Goal: Task Accomplishment & Management: Manage account settings

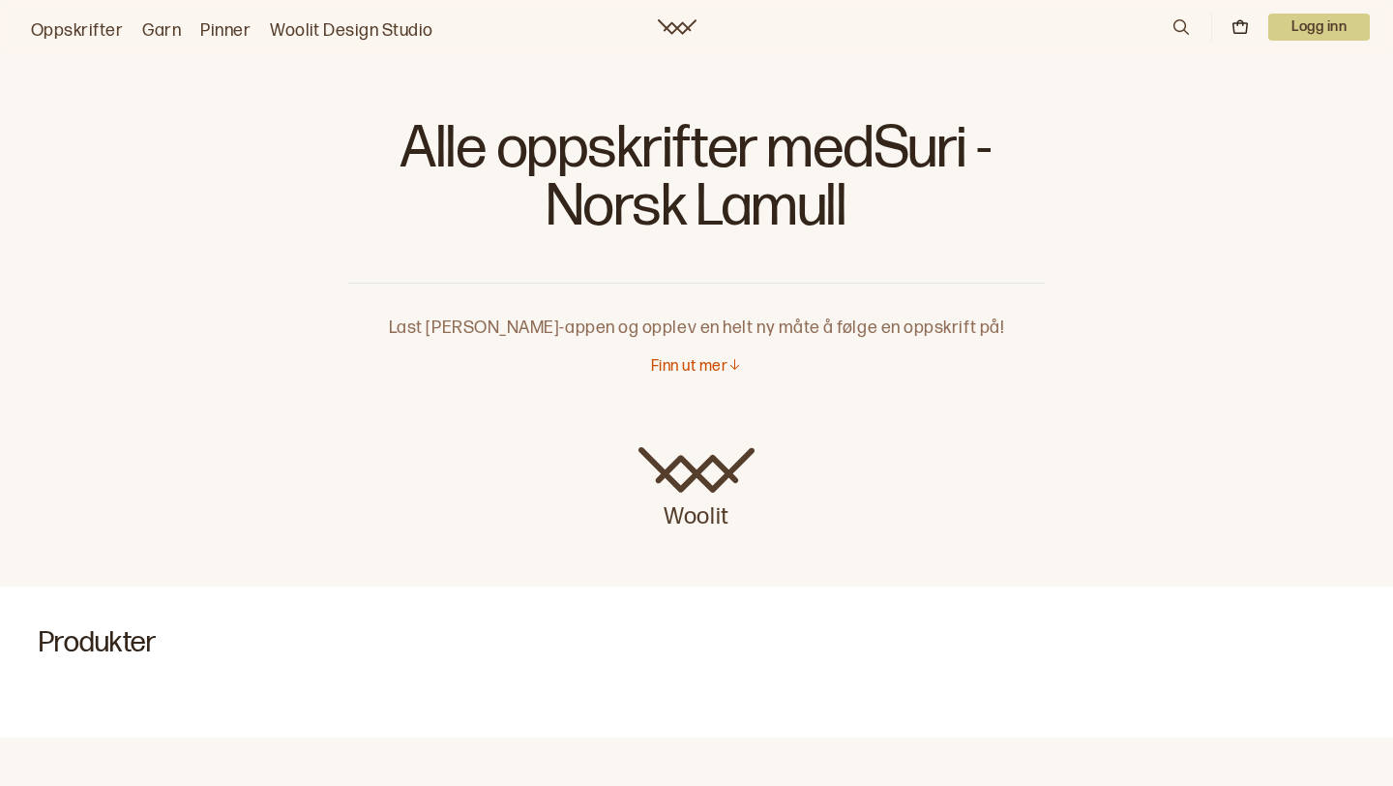
click at [1286, 20] on p "Logg inn" at bounding box center [1319, 27] width 102 height 27
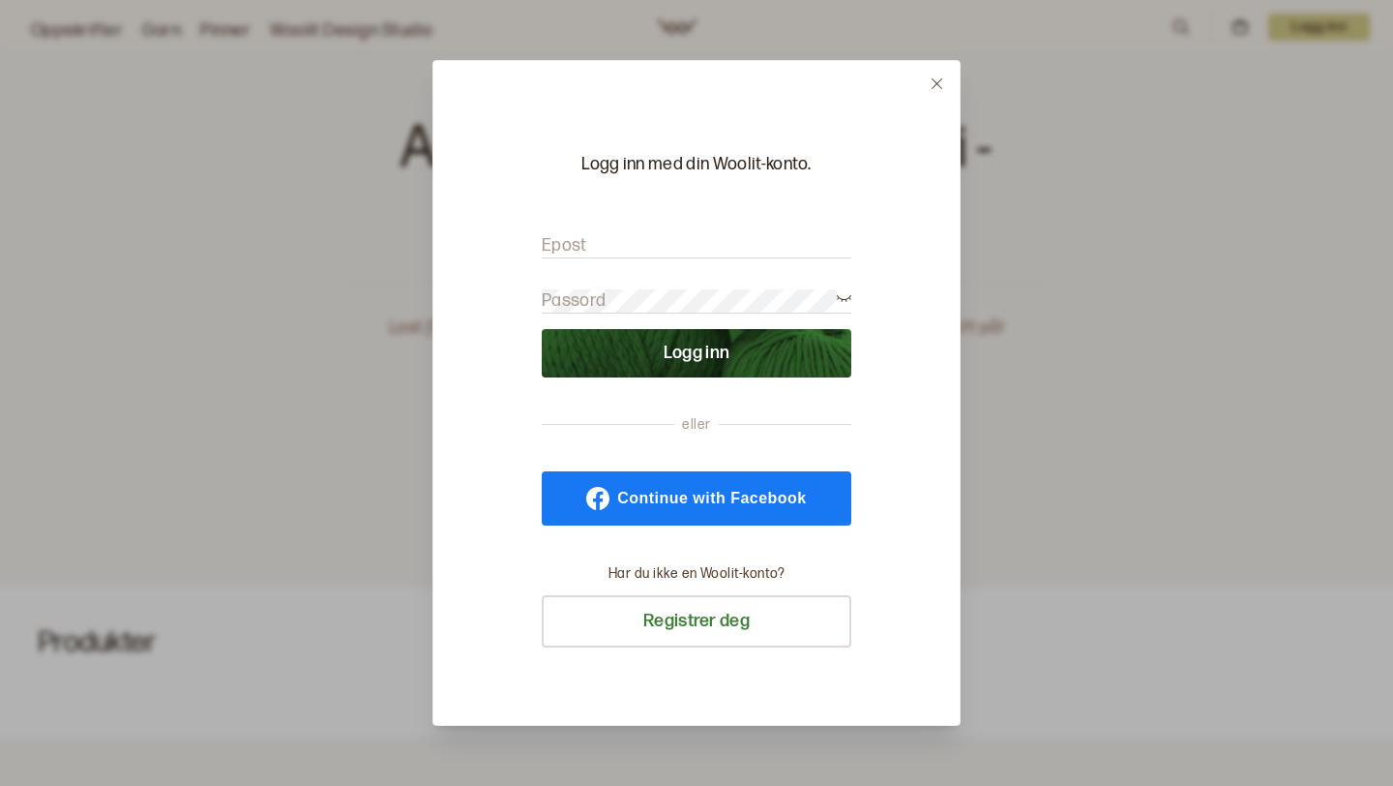
click at [757, 247] on input "Epost" at bounding box center [697, 246] width 310 height 24
type input "[EMAIL_ADDRESS][DOMAIN_NAME]"
click at [641, 285] on form "Epost [EMAIL_ADDRESS][DOMAIN_NAME] Passord Logg inn" at bounding box center [697, 296] width 310 height 163
click at [542, 329] on button "Logg inn" at bounding box center [697, 353] width 310 height 48
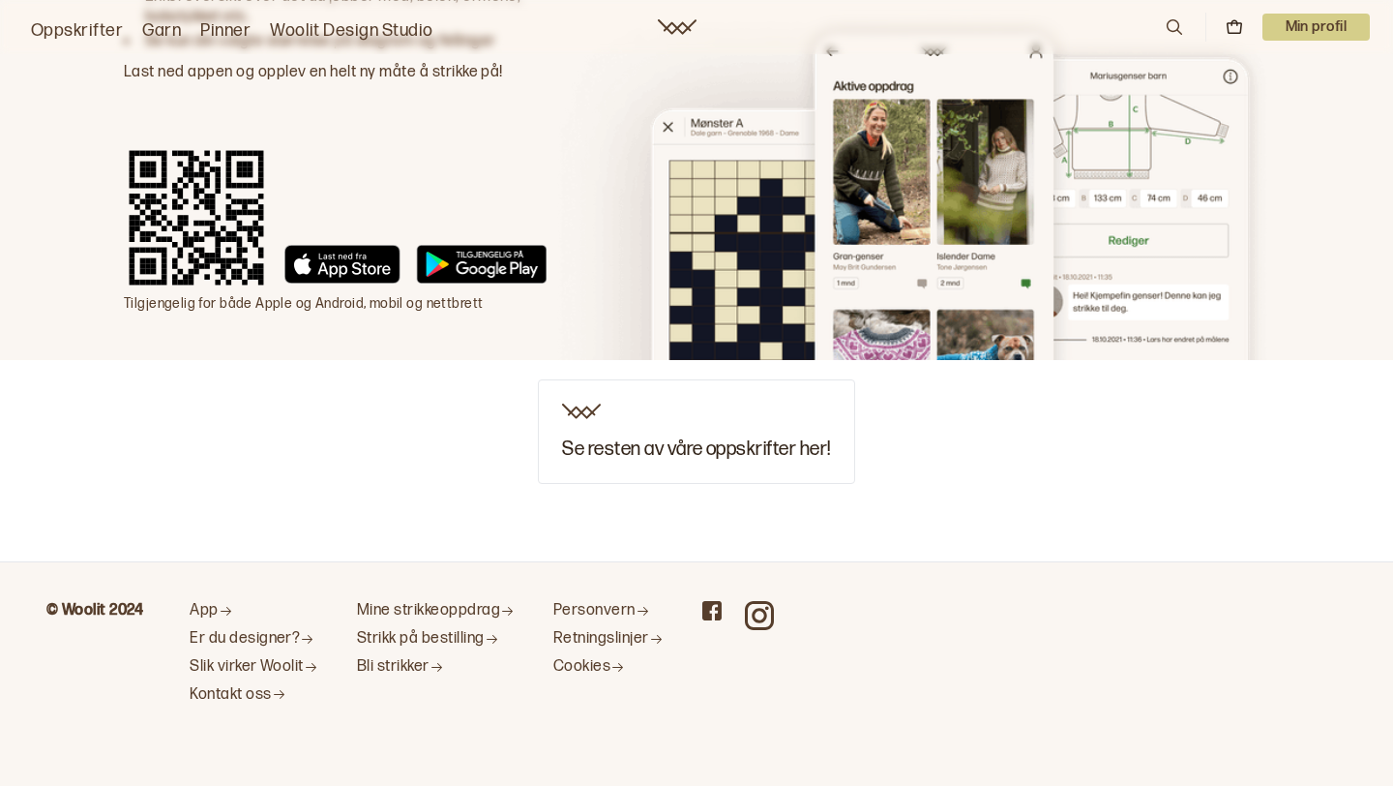
scroll to position [1871, 0]
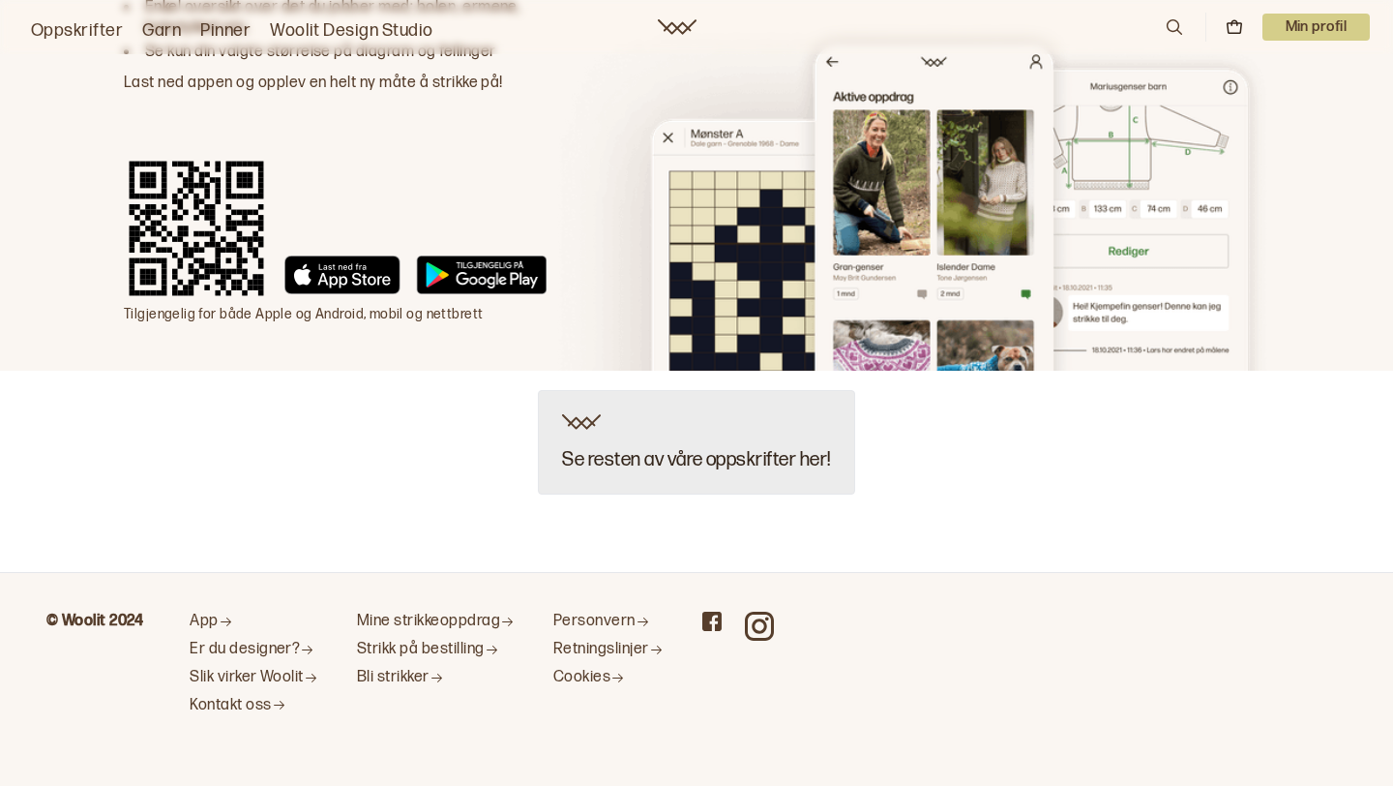
click at [632, 461] on h3 "Se resten av våre oppskrifter her!" at bounding box center [696, 459] width 268 height 21
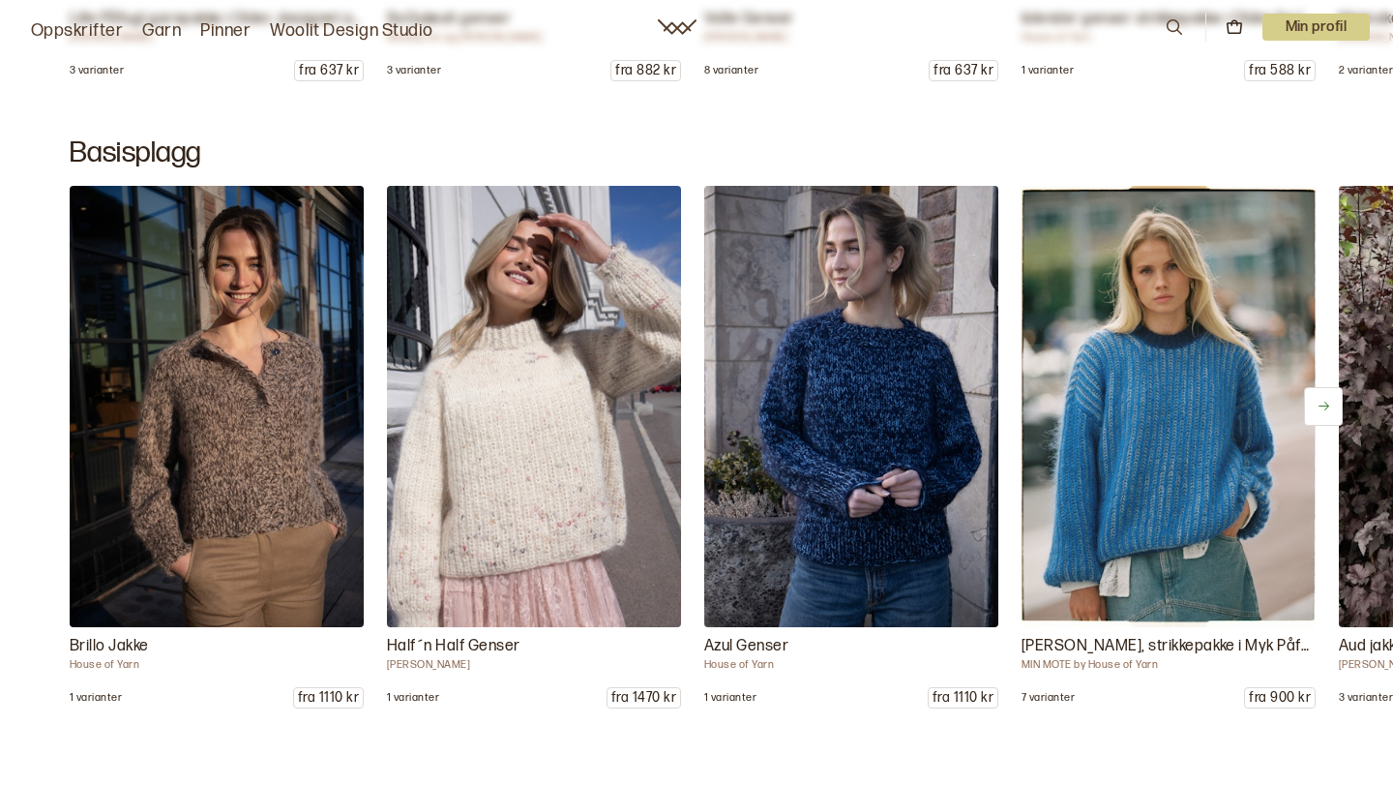
scroll to position [9447, 0]
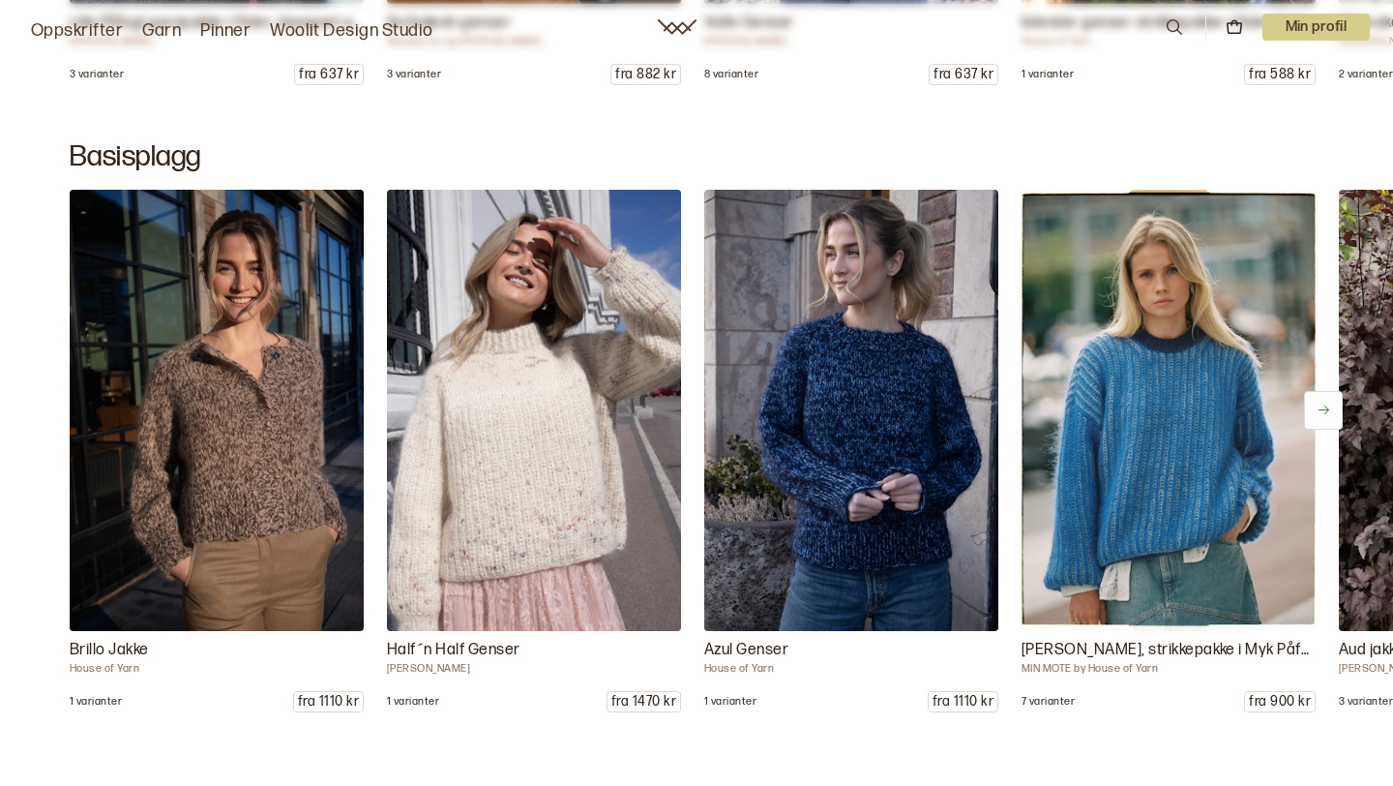
click at [1322, 400] on button at bounding box center [1323, 410] width 39 height 39
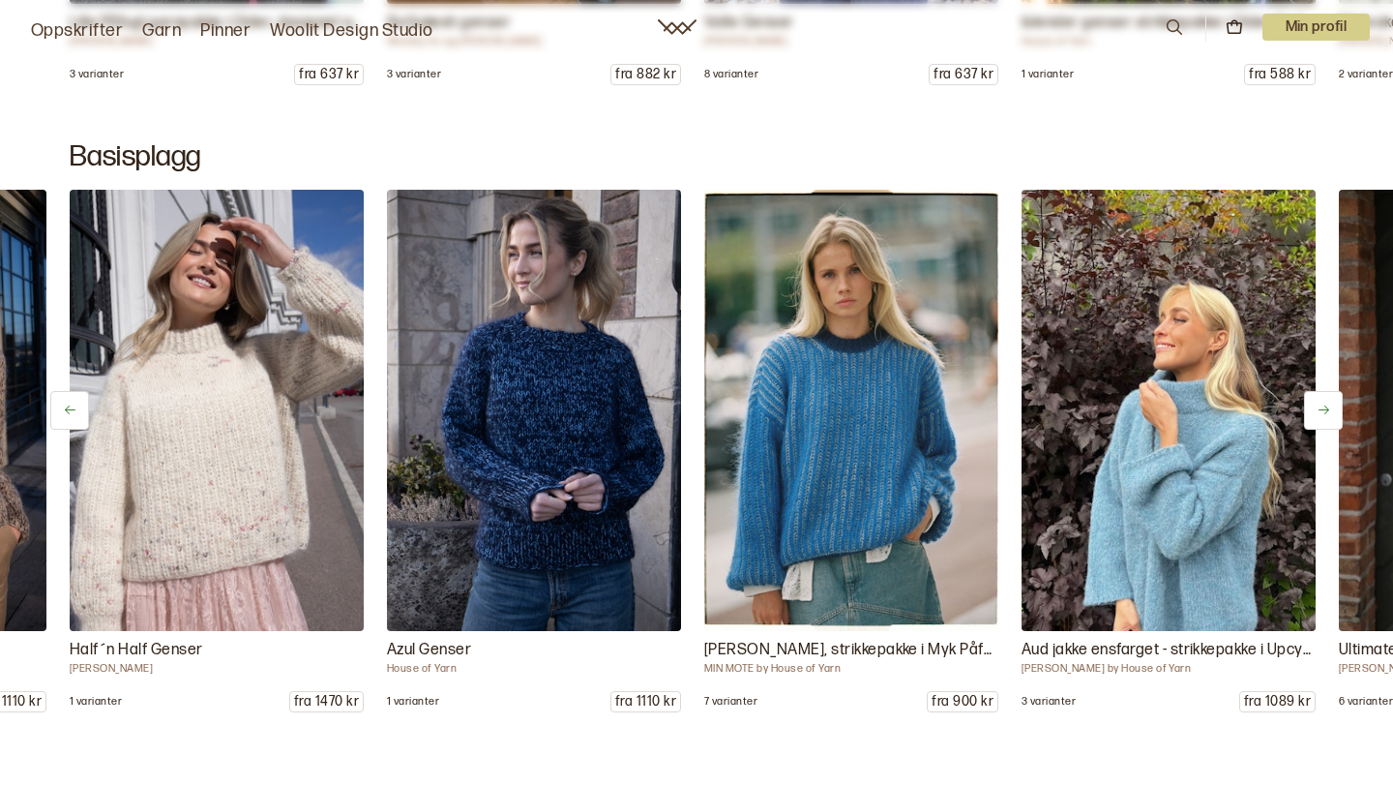
click at [1322, 400] on button at bounding box center [1323, 410] width 39 height 39
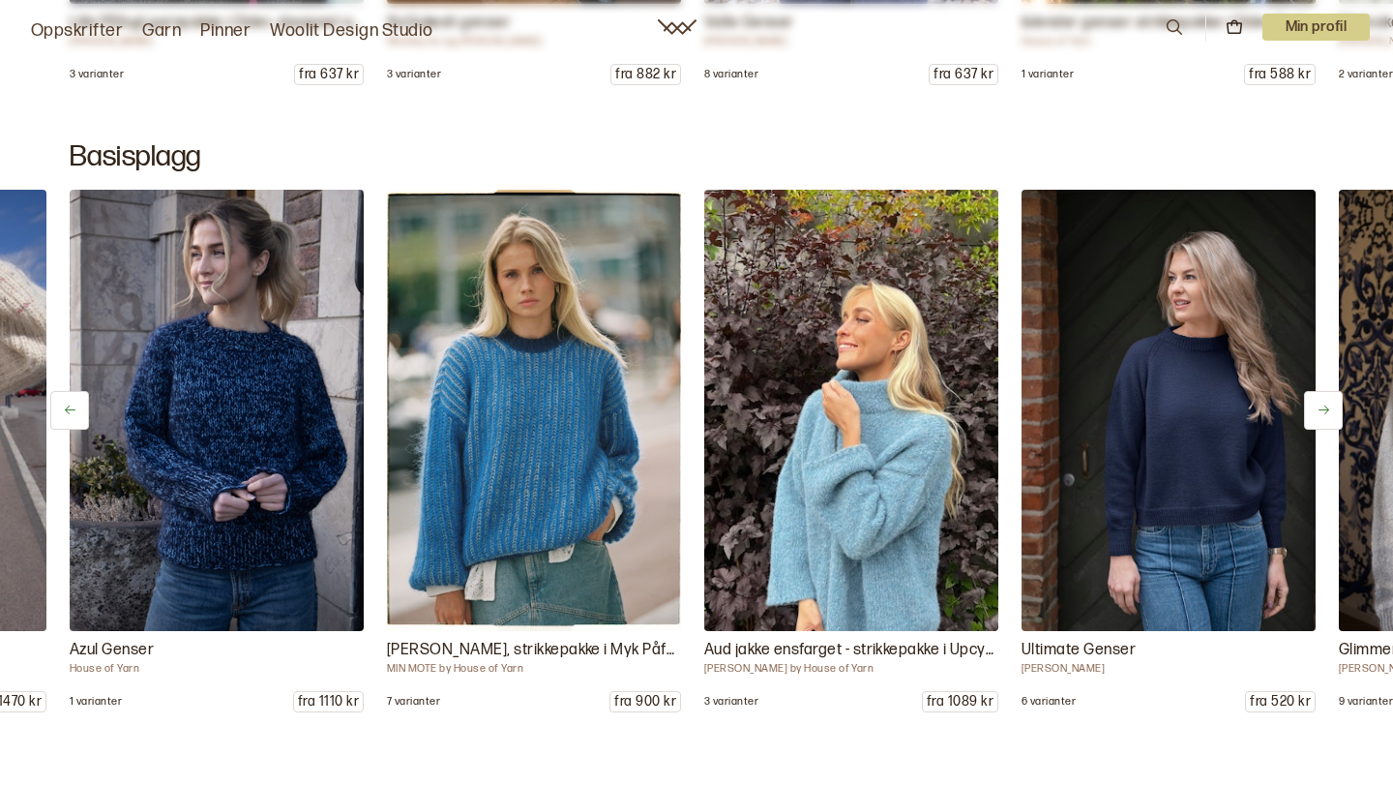
click at [1323, 404] on icon at bounding box center [1324, 409] width 15 height 15
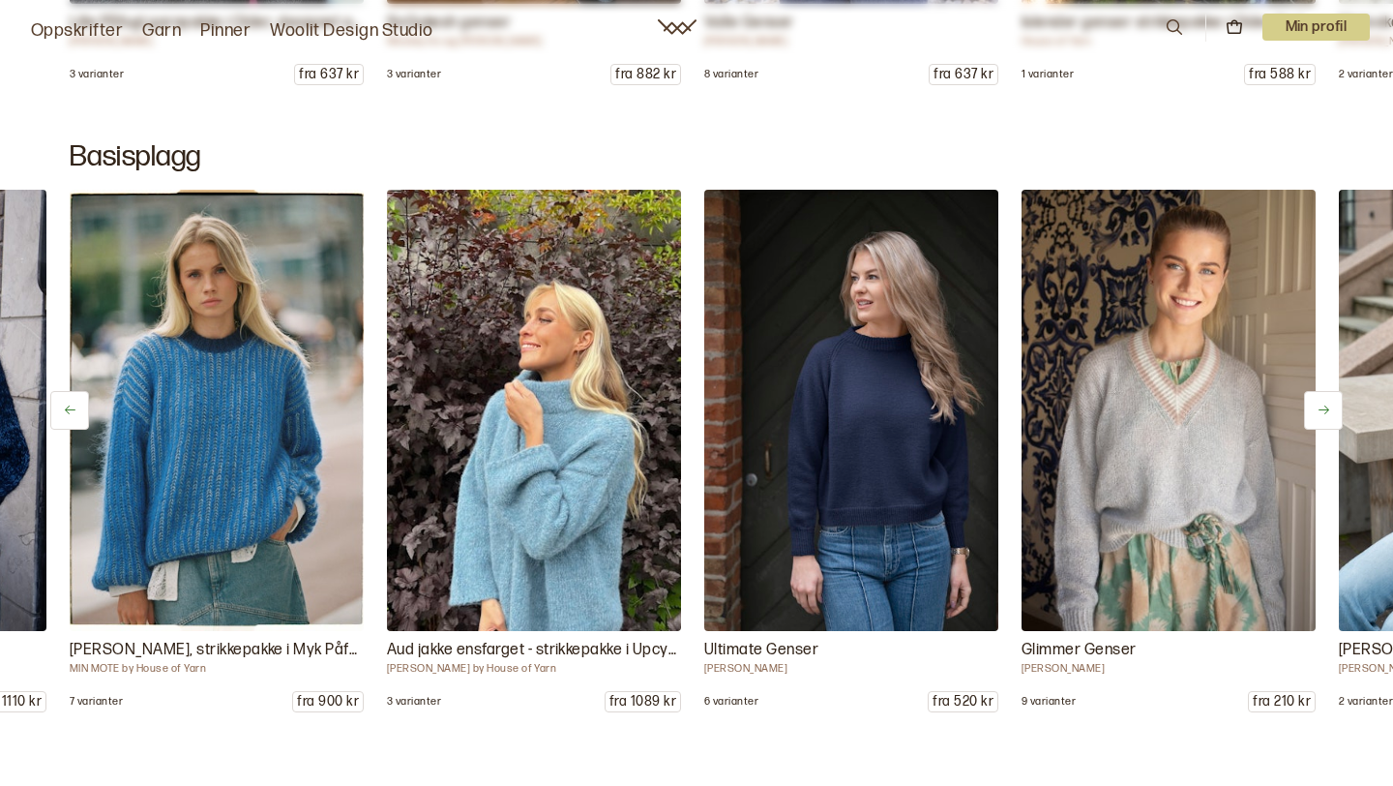
click at [1323, 406] on icon at bounding box center [1324, 409] width 15 height 15
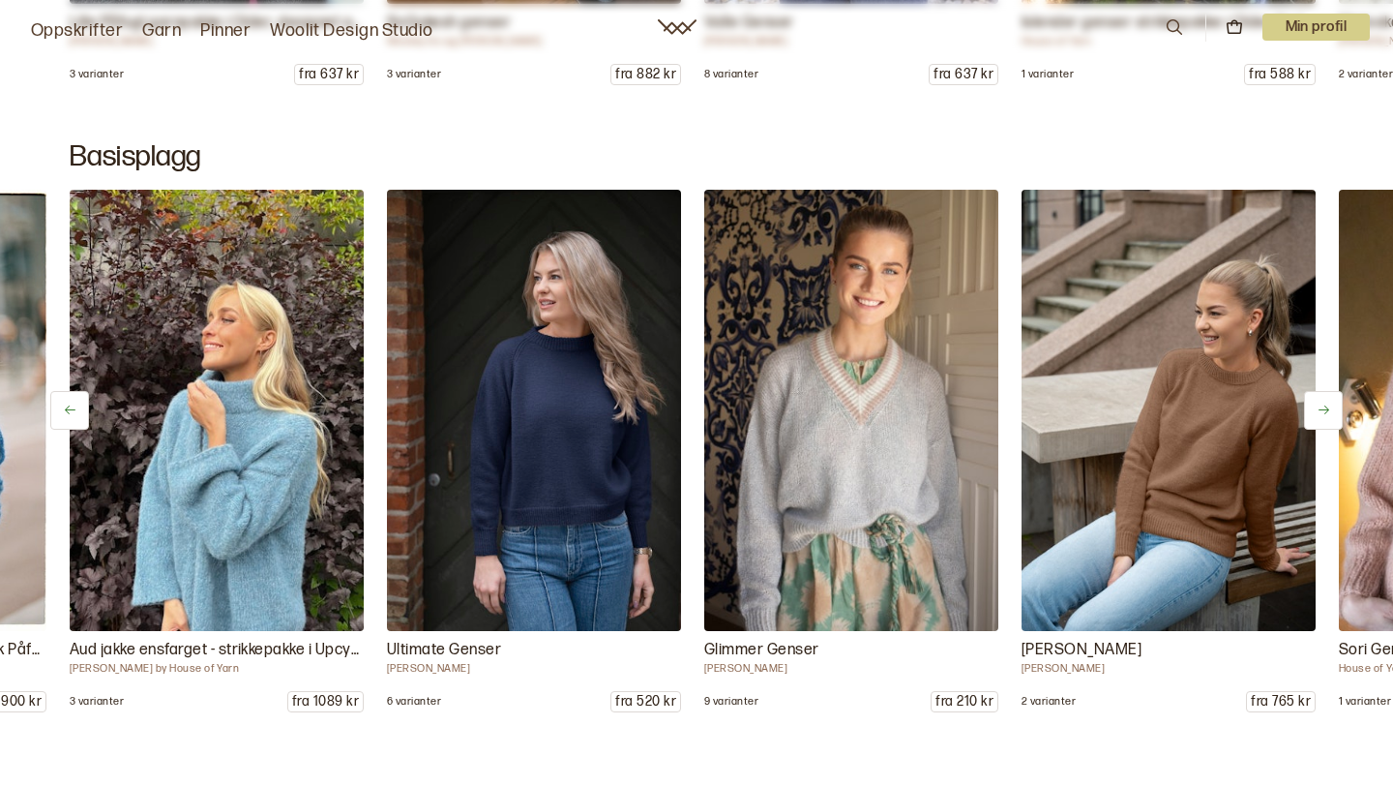
click at [1323, 406] on icon at bounding box center [1324, 409] width 15 height 15
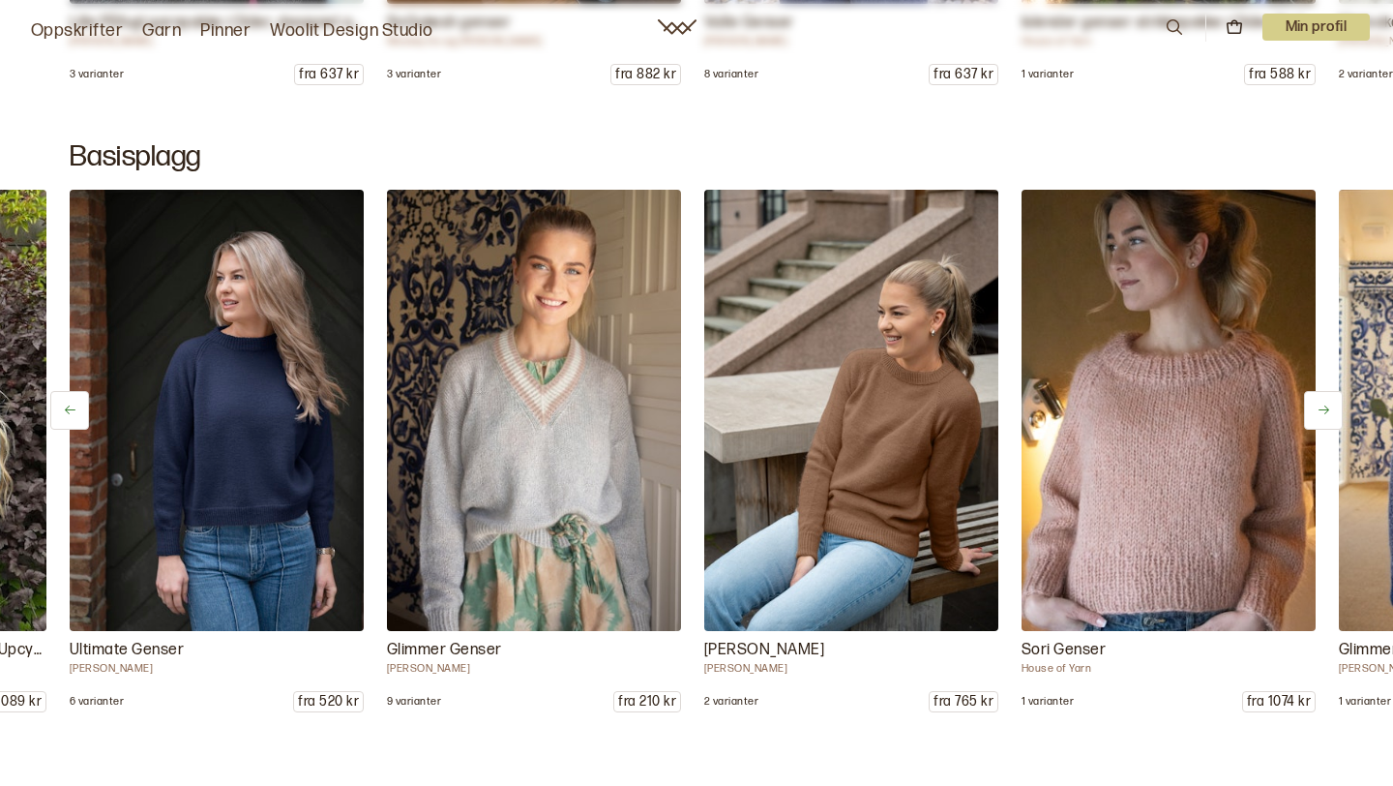
click at [1323, 406] on icon at bounding box center [1324, 409] width 15 height 15
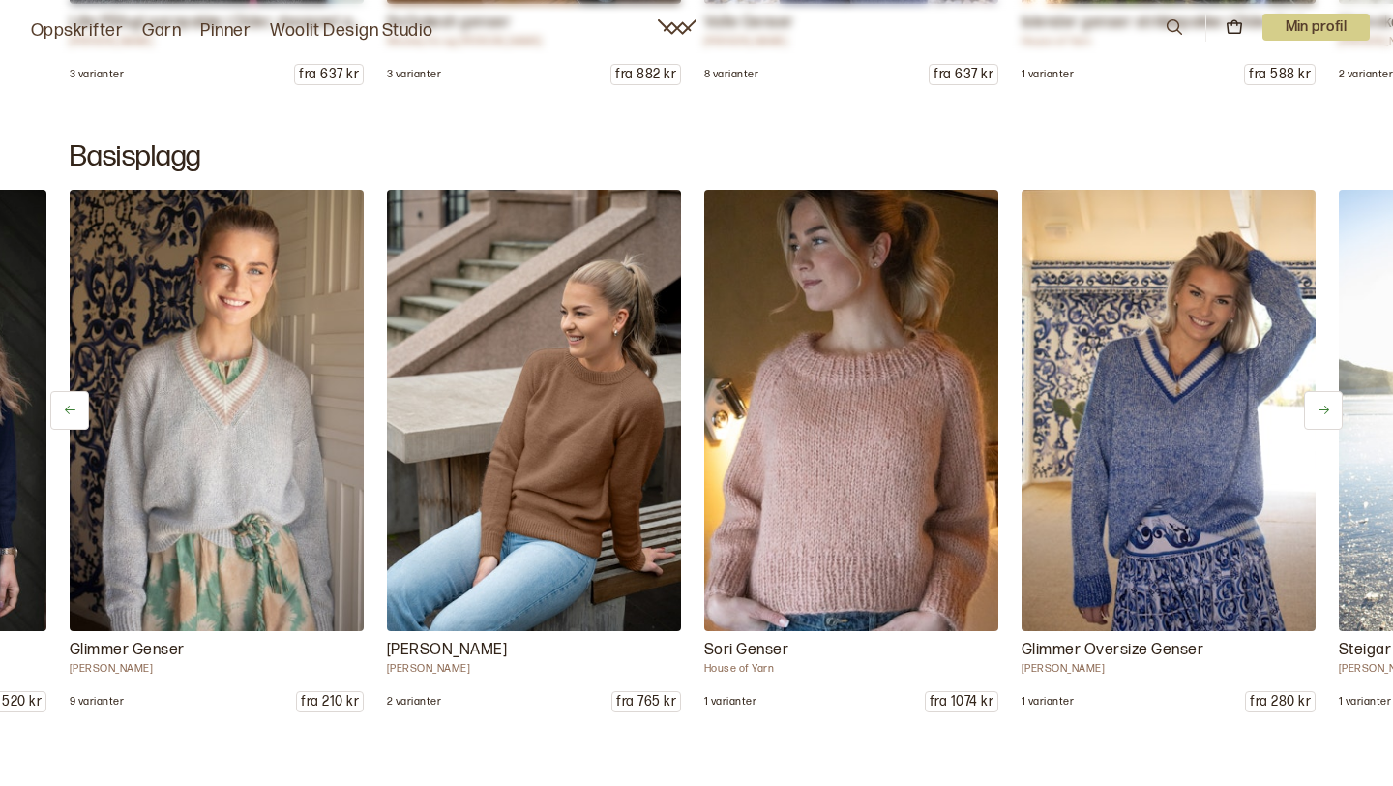
click at [1323, 406] on icon at bounding box center [1324, 409] width 15 height 15
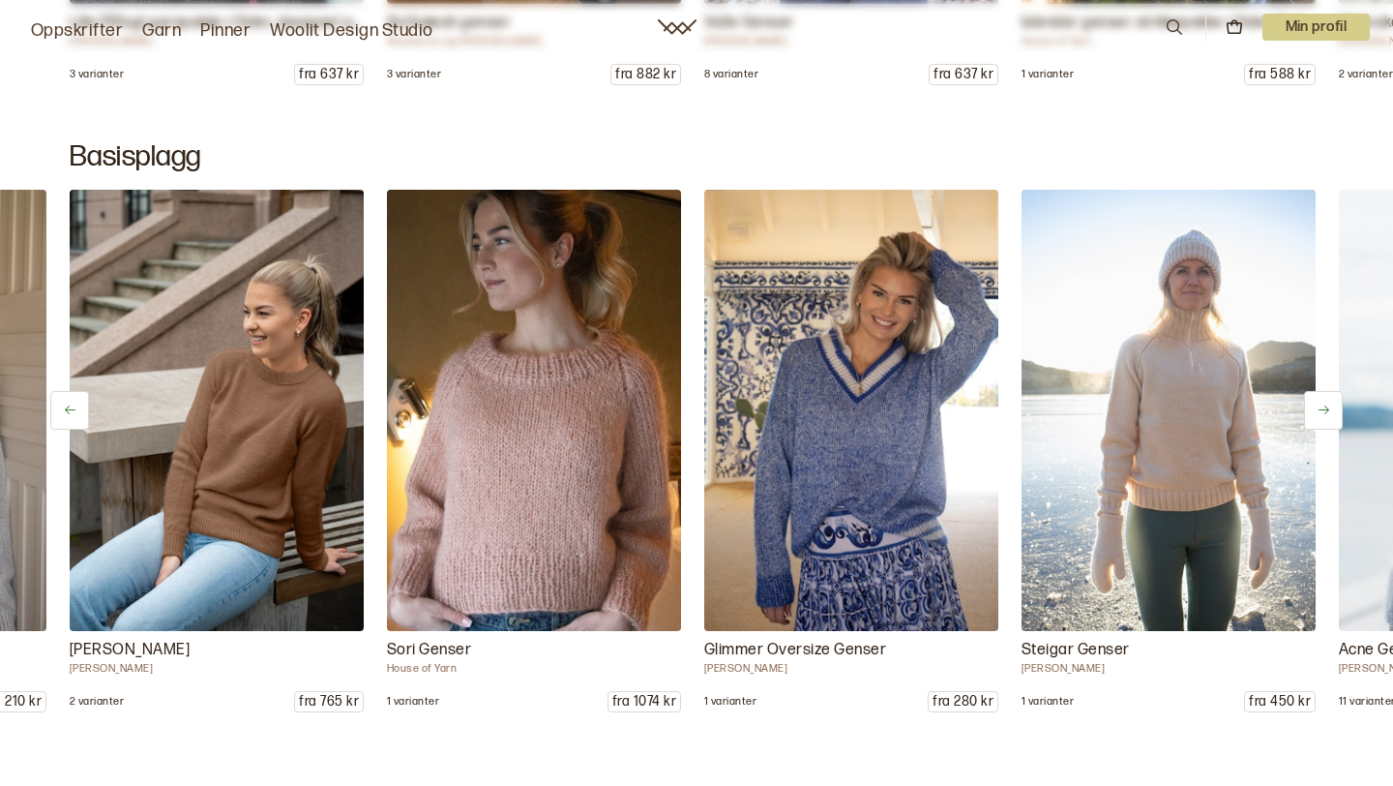
click at [1323, 406] on icon at bounding box center [1324, 409] width 15 height 15
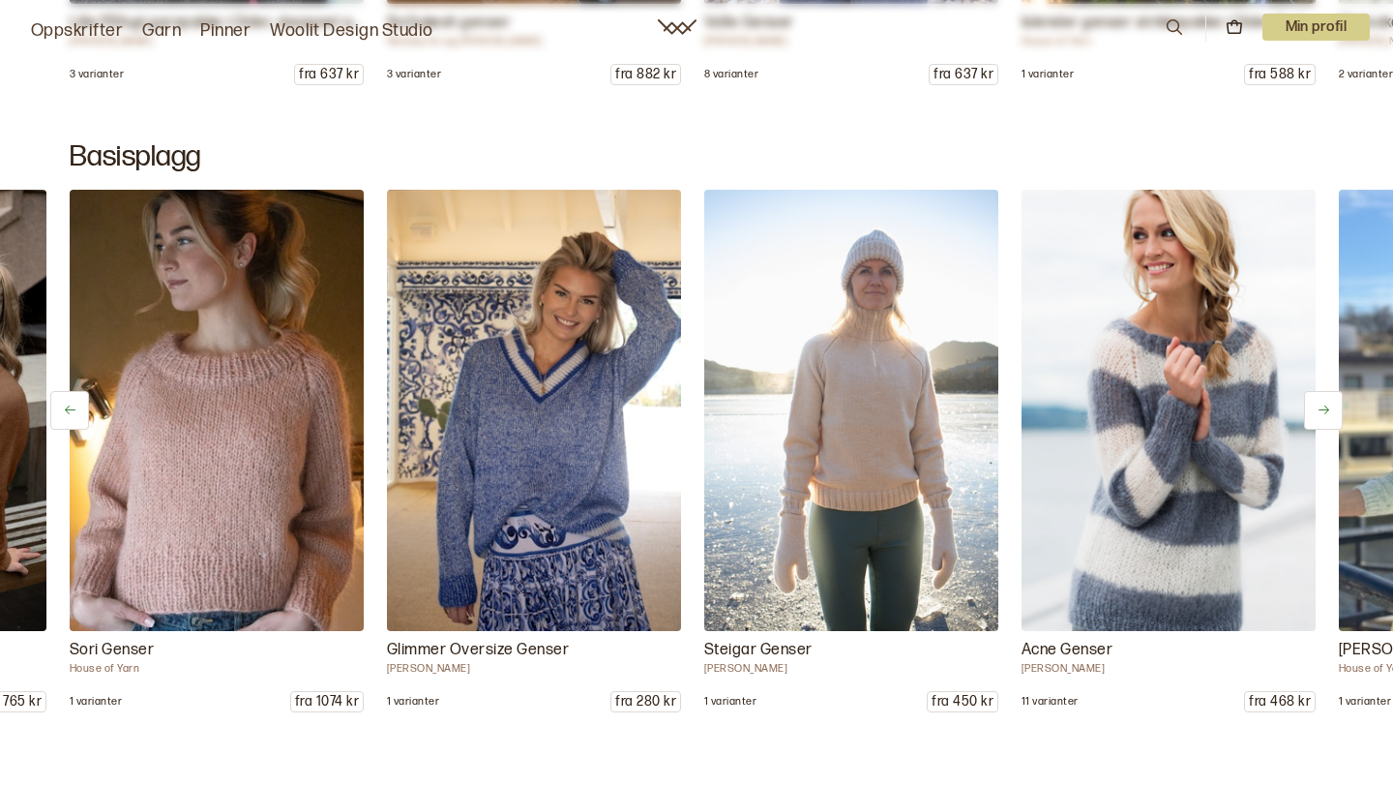
click at [1323, 406] on icon at bounding box center [1324, 409] width 15 height 15
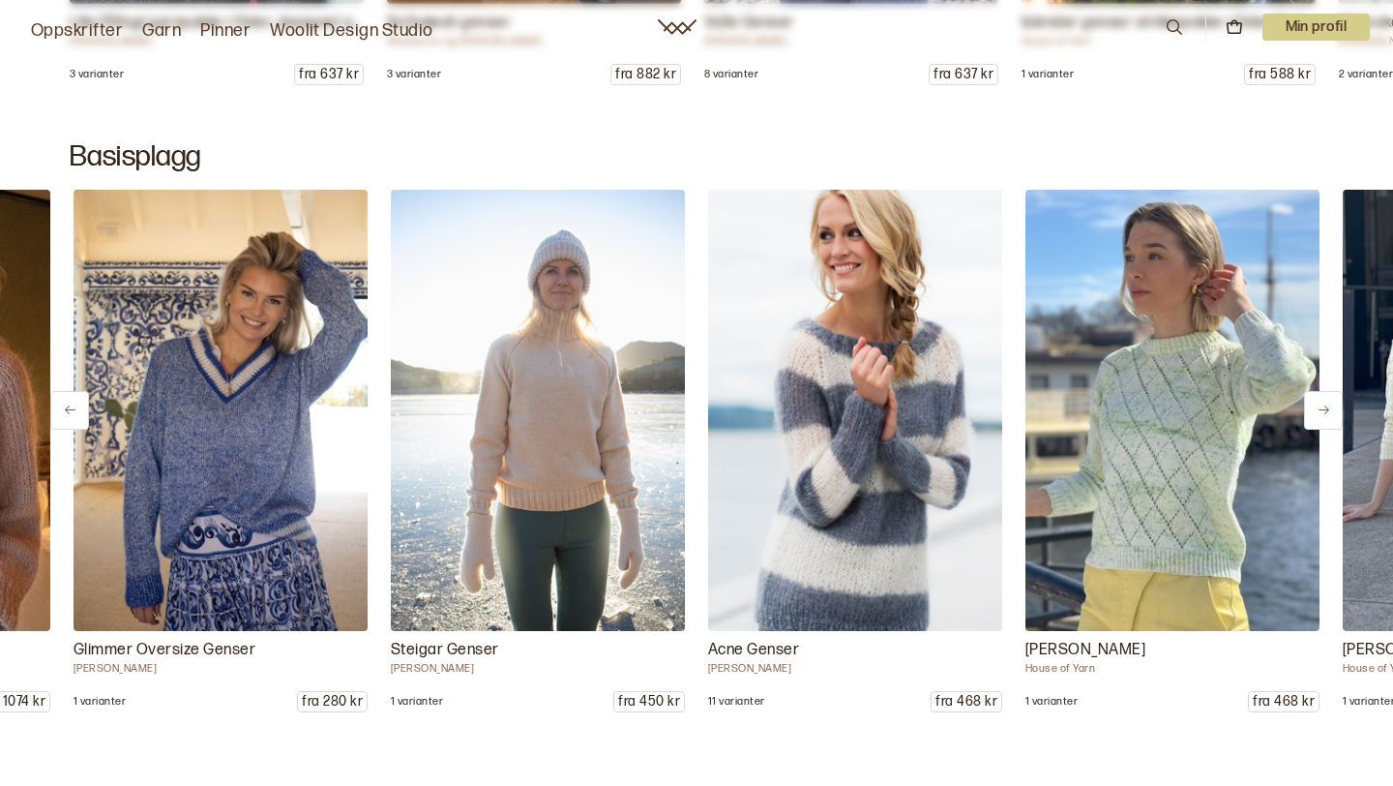
click at [1323, 406] on icon at bounding box center [1324, 409] width 15 height 15
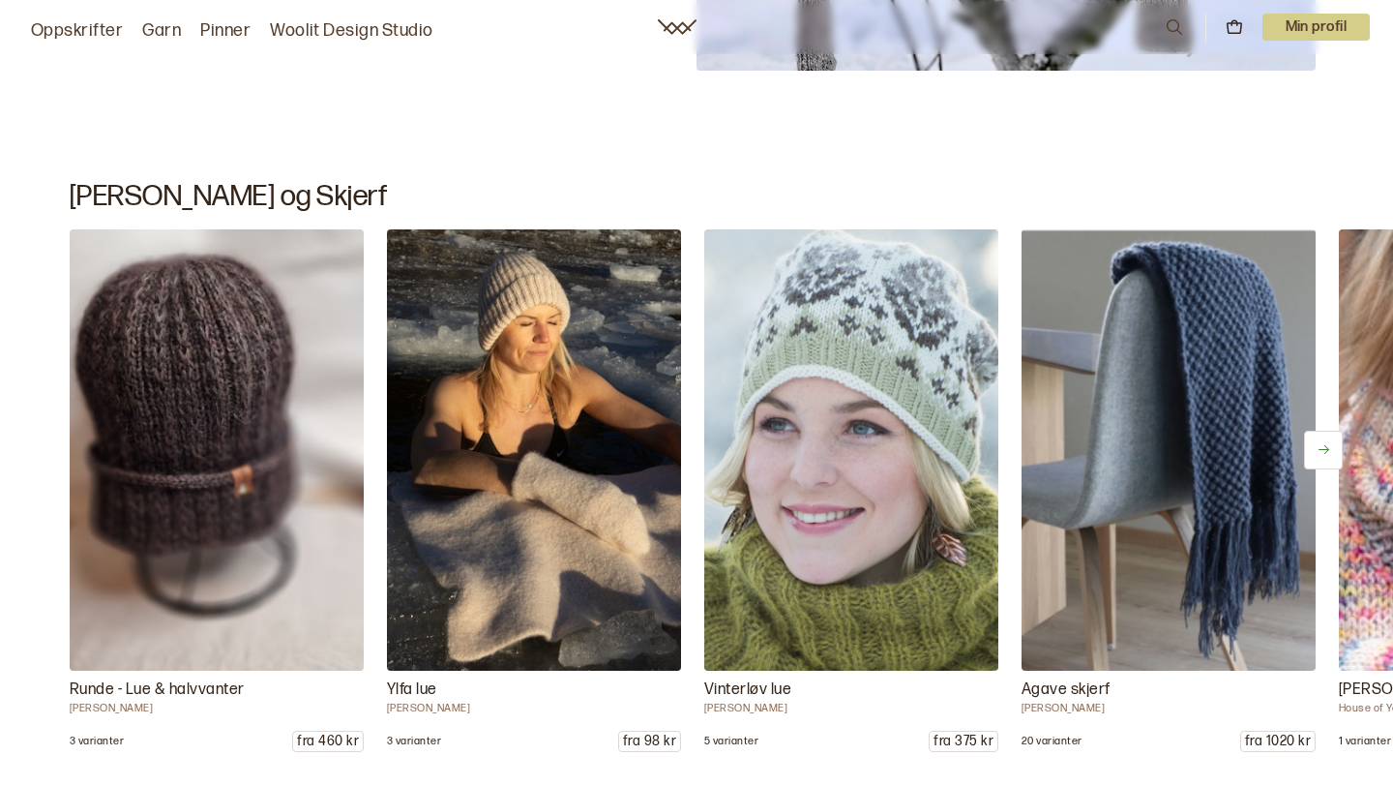
scroll to position [18654, 0]
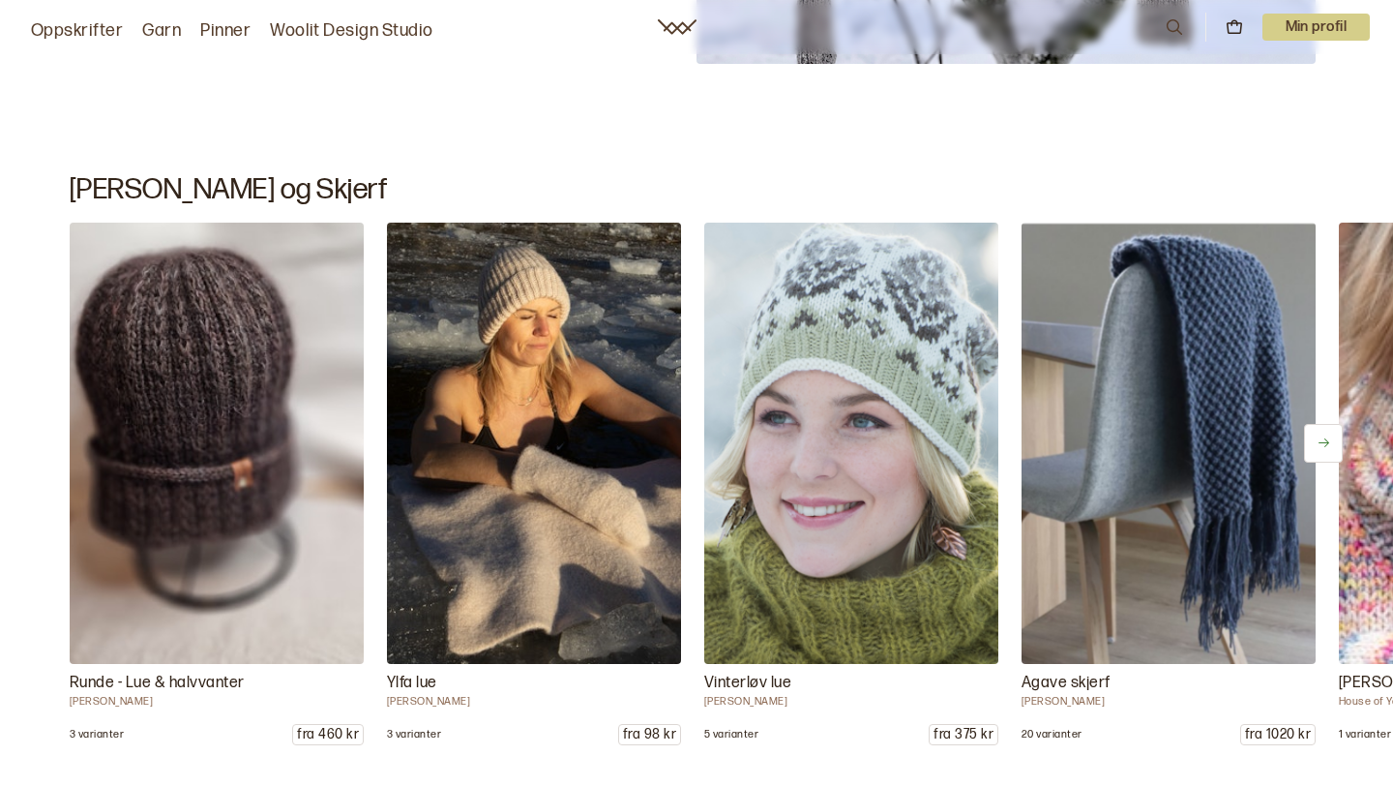
click at [1318, 438] on icon at bounding box center [1324, 442] width 15 height 15
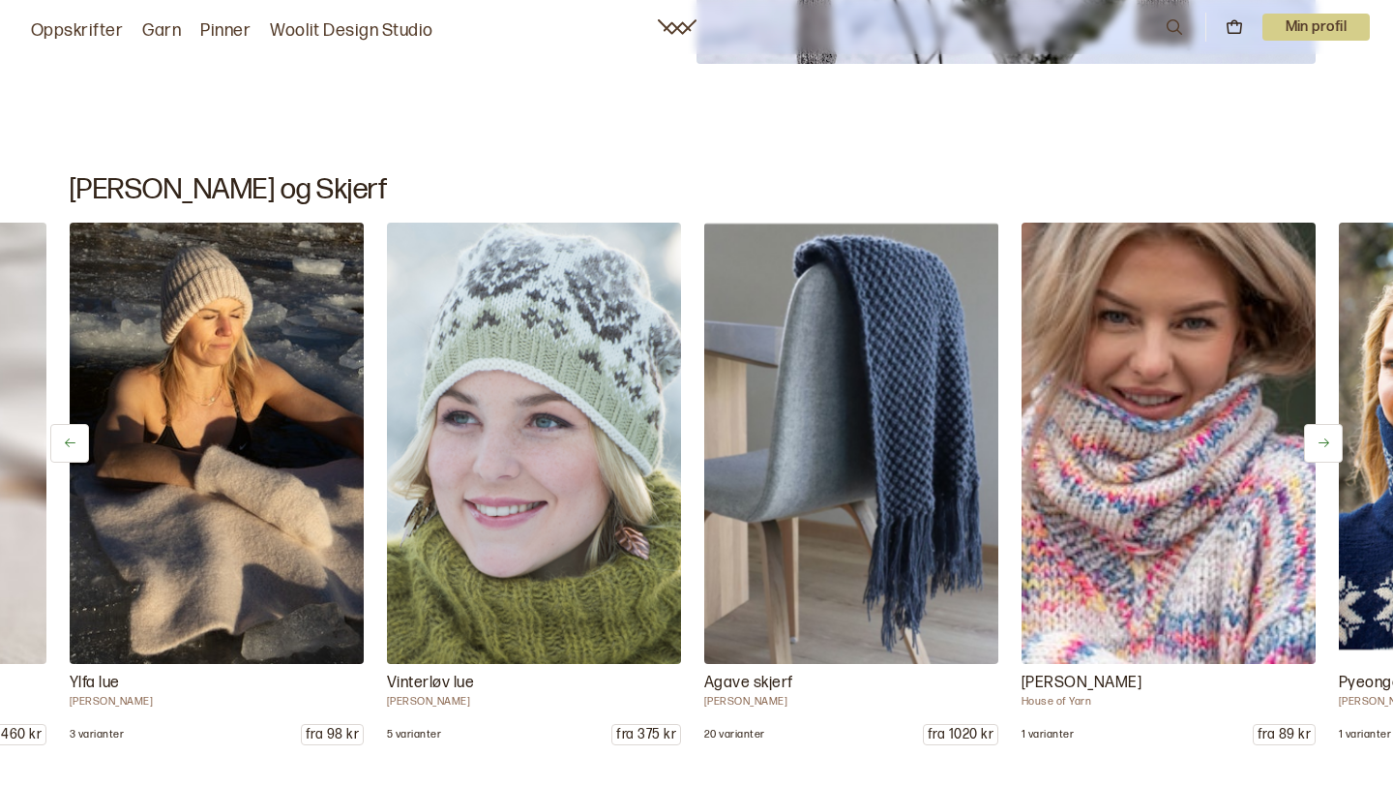
click at [1318, 438] on icon at bounding box center [1324, 442] width 15 height 15
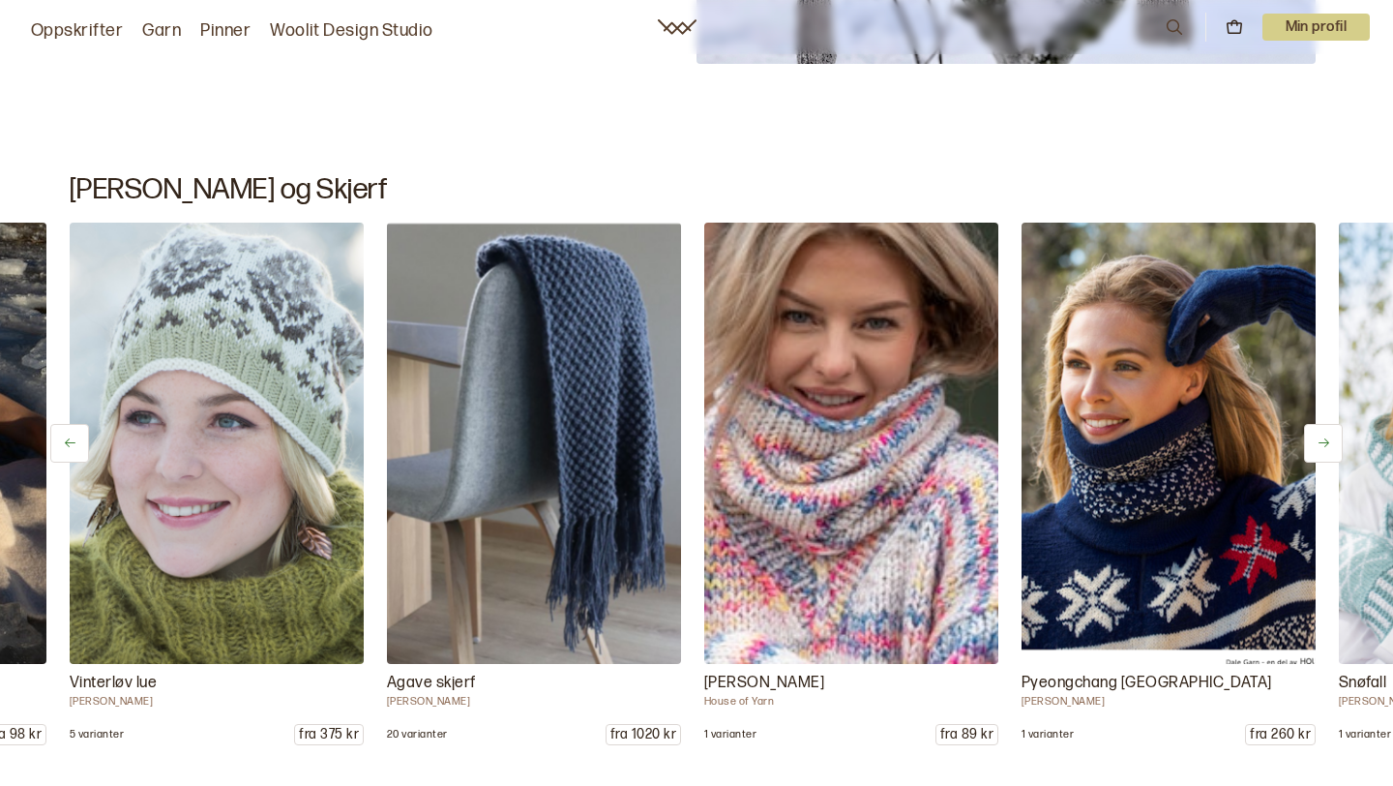
click at [1318, 438] on icon at bounding box center [1324, 442] width 15 height 15
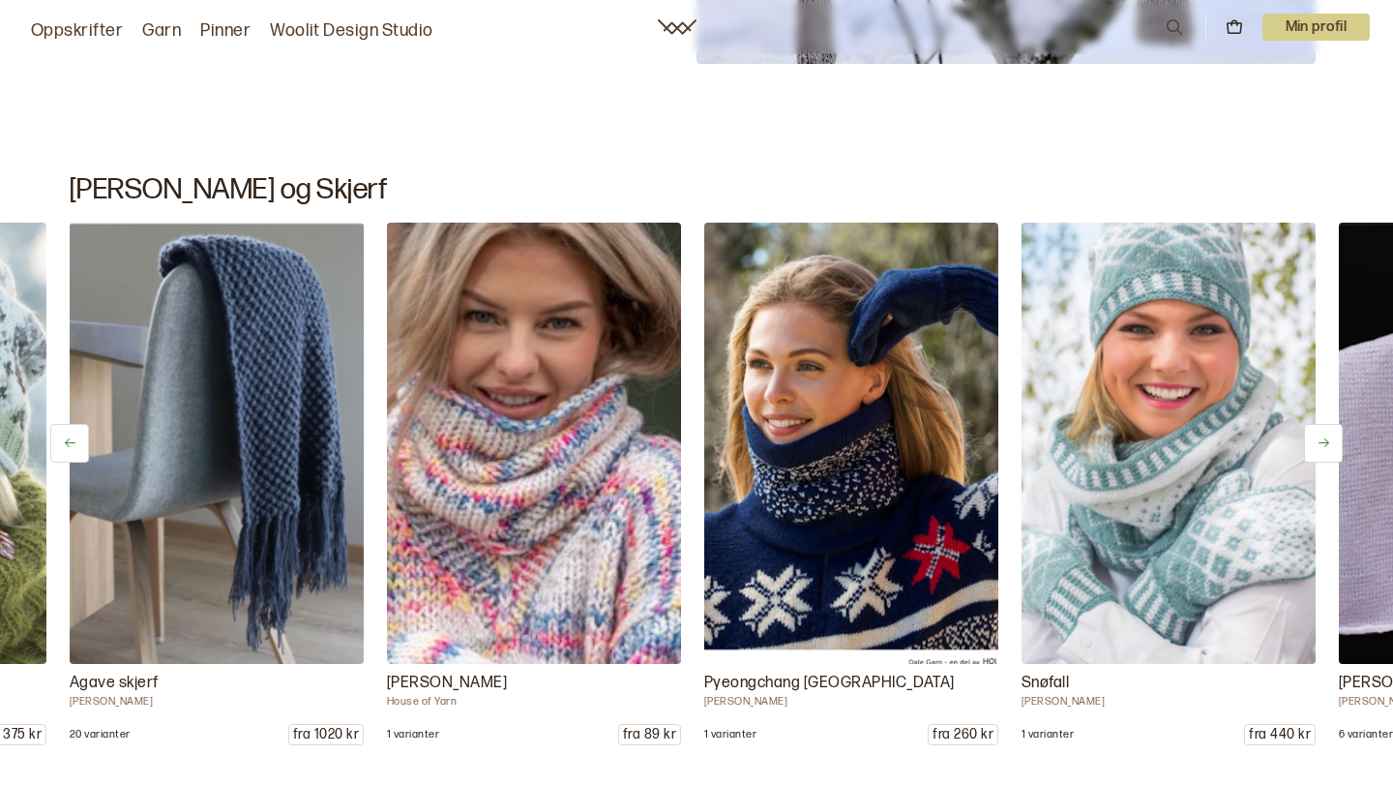
click at [1318, 438] on icon at bounding box center [1324, 442] width 15 height 15
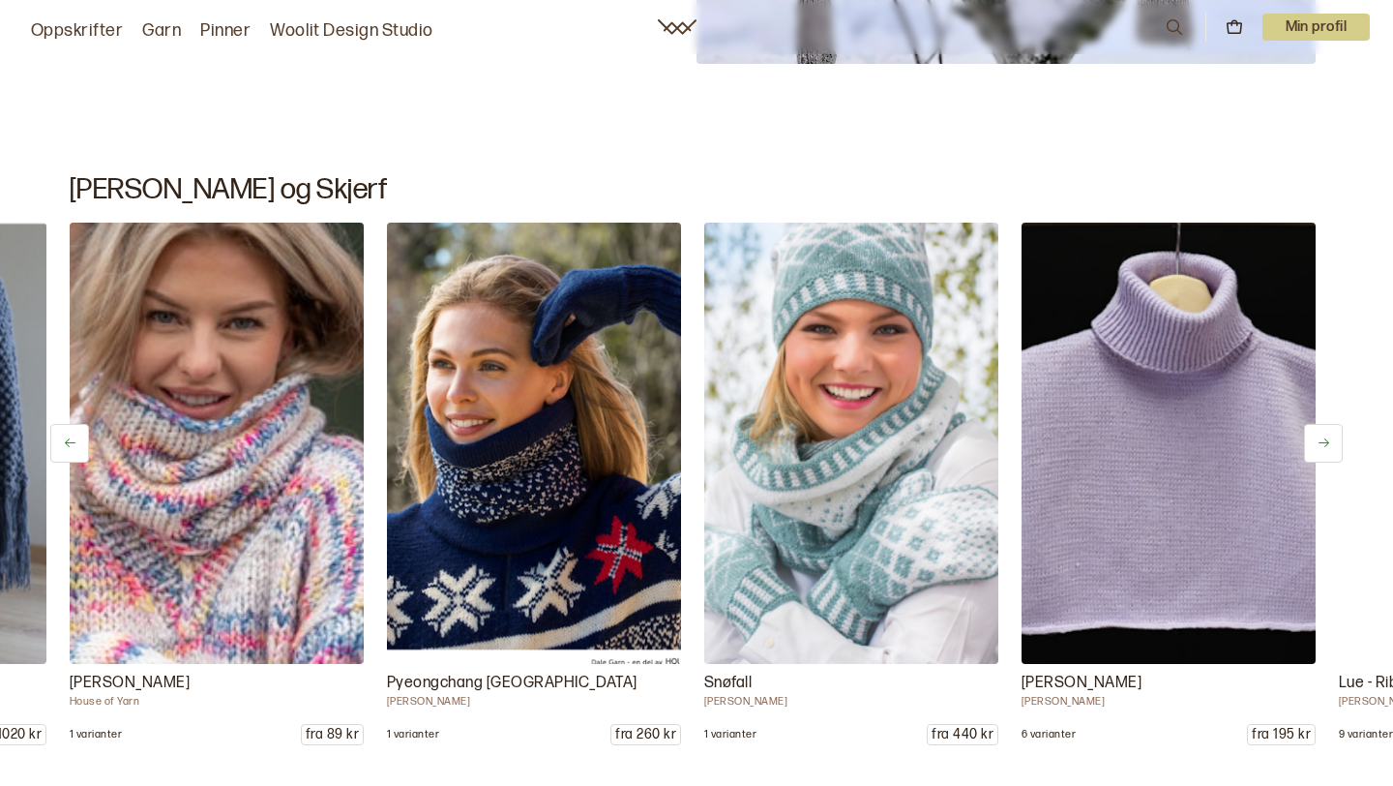
click at [1318, 438] on icon at bounding box center [1324, 442] width 15 height 15
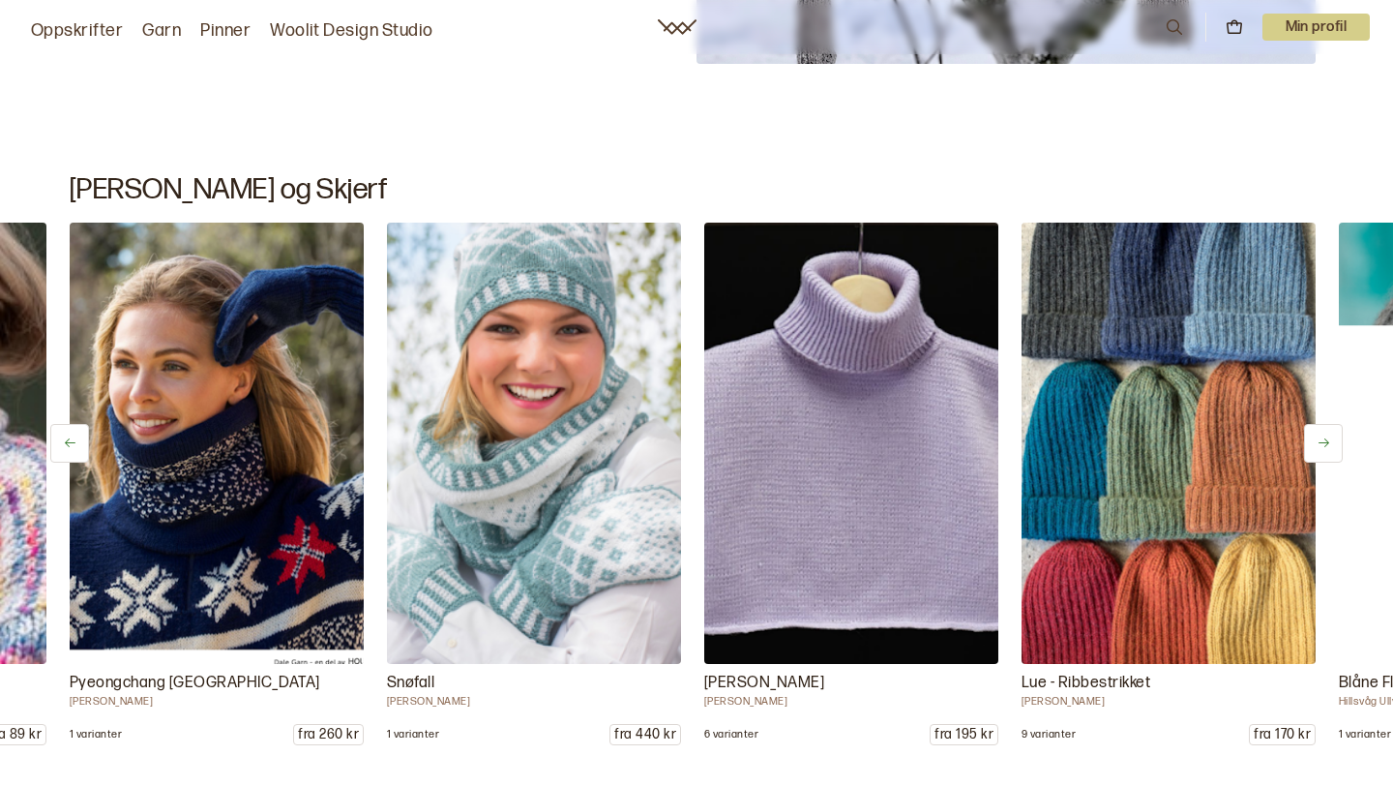
click at [1318, 438] on icon at bounding box center [1324, 442] width 15 height 15
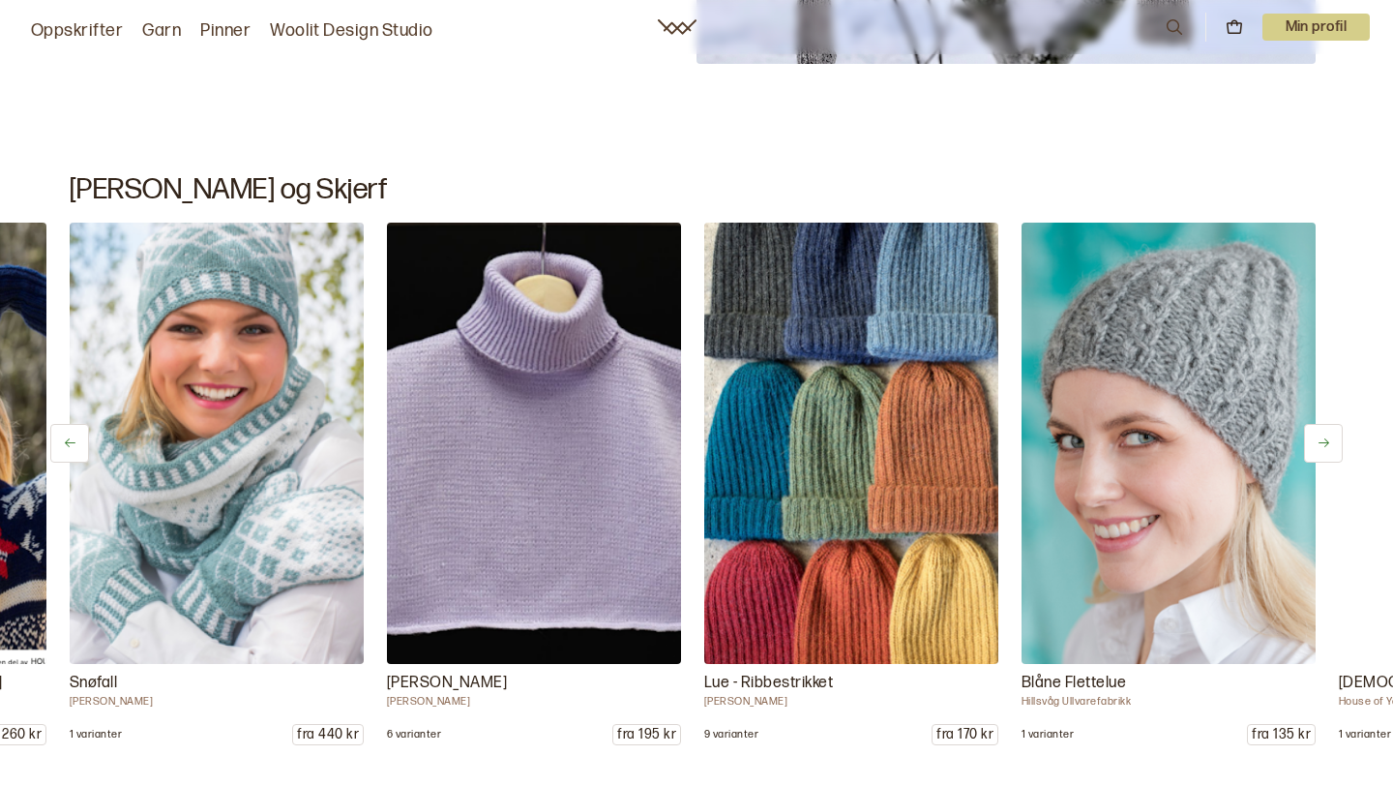
click at [1318, 438] on icon at bounding box center [1324, 442] width 15 height 15
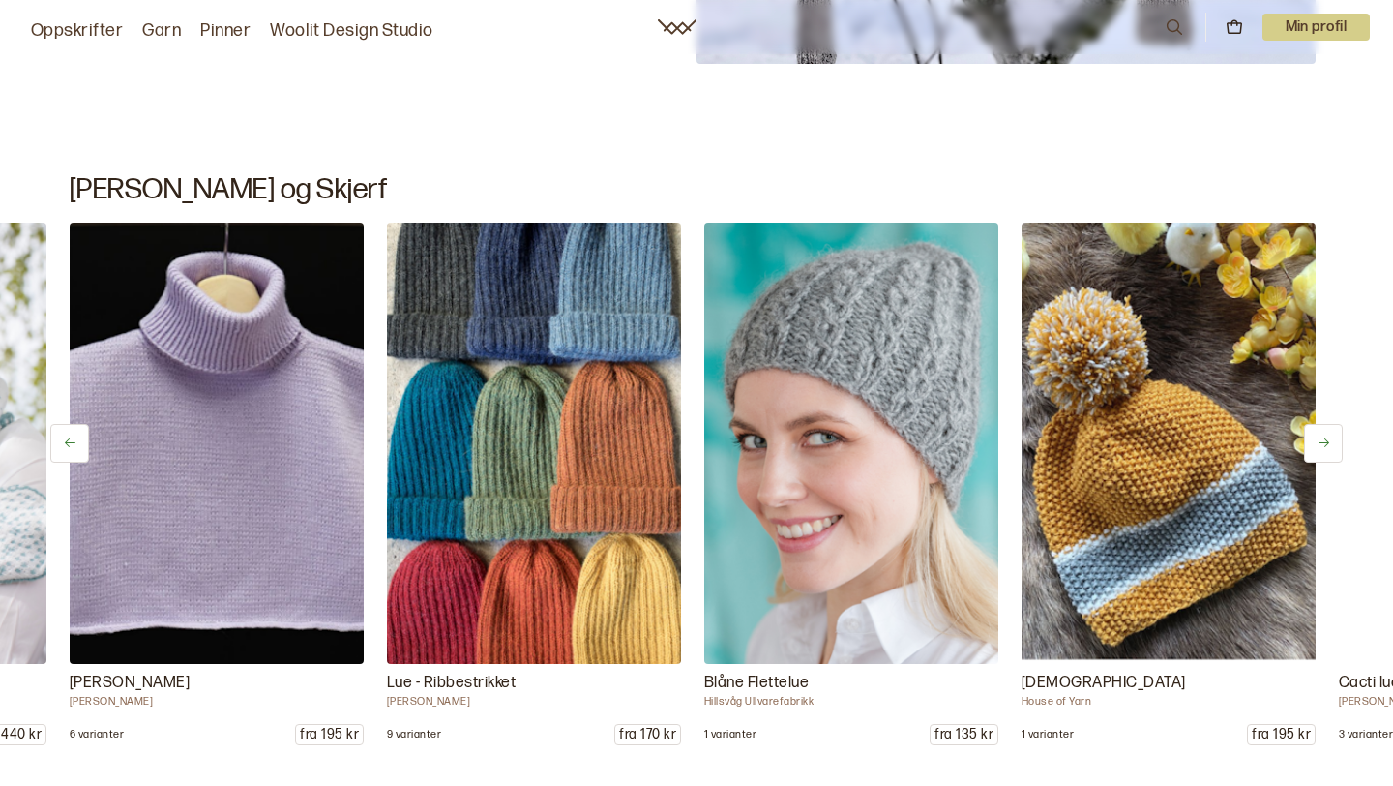
click at [1318, 438] on icon at bounding box center [1324, 442] width 15 height 15
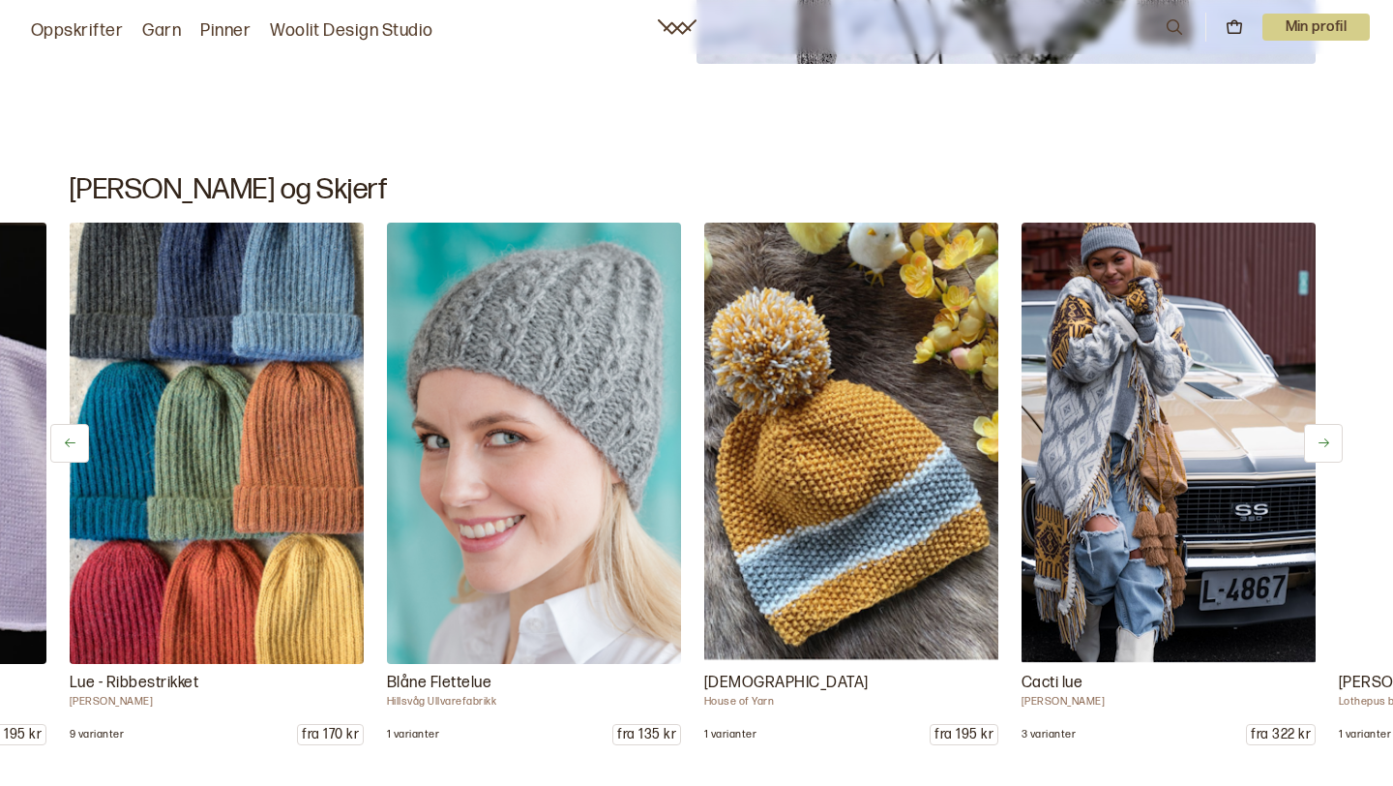
click at [1318, 438] on icon at bounding box center [1324, 442] width 15 height 15
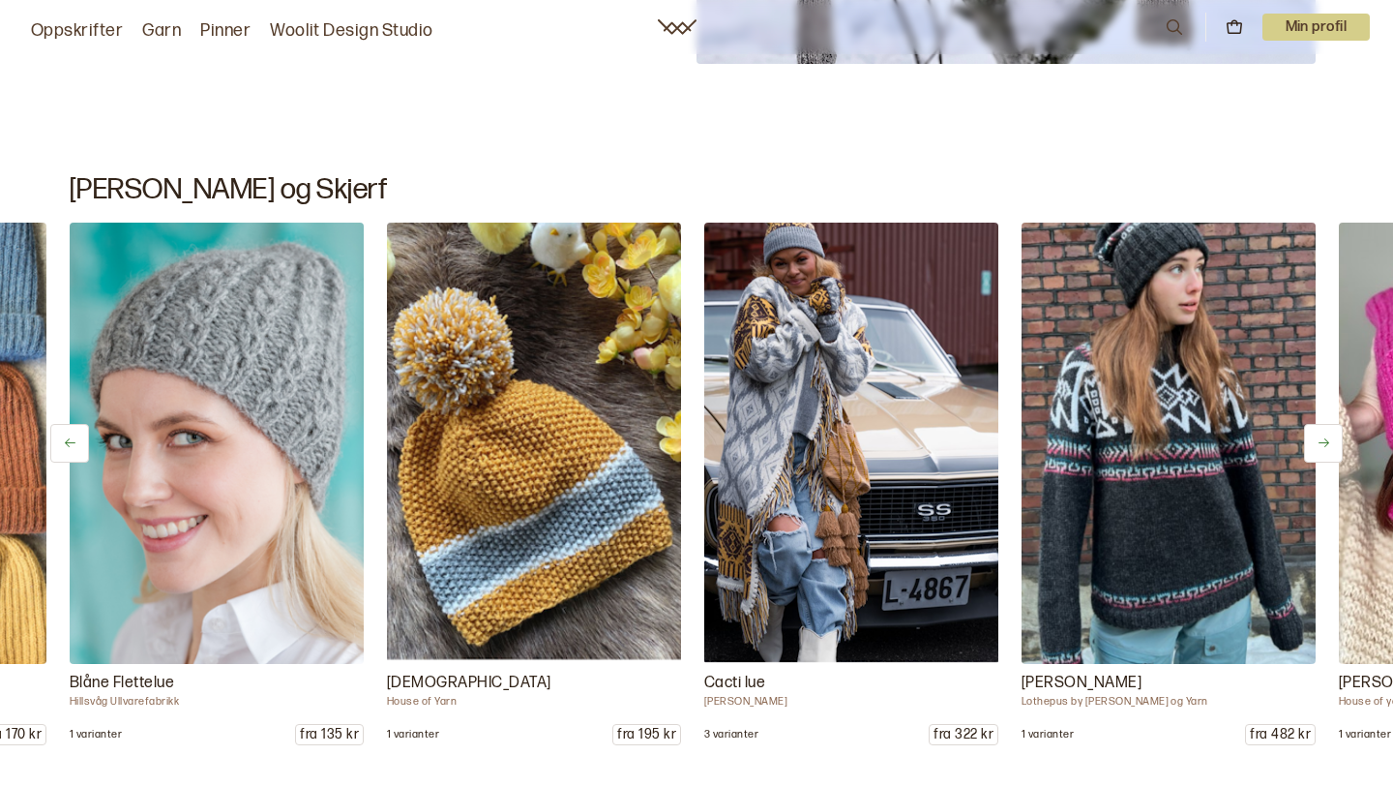
click at [1318, 438] on icon at bounding box center [1324, 442] width 15 height 15
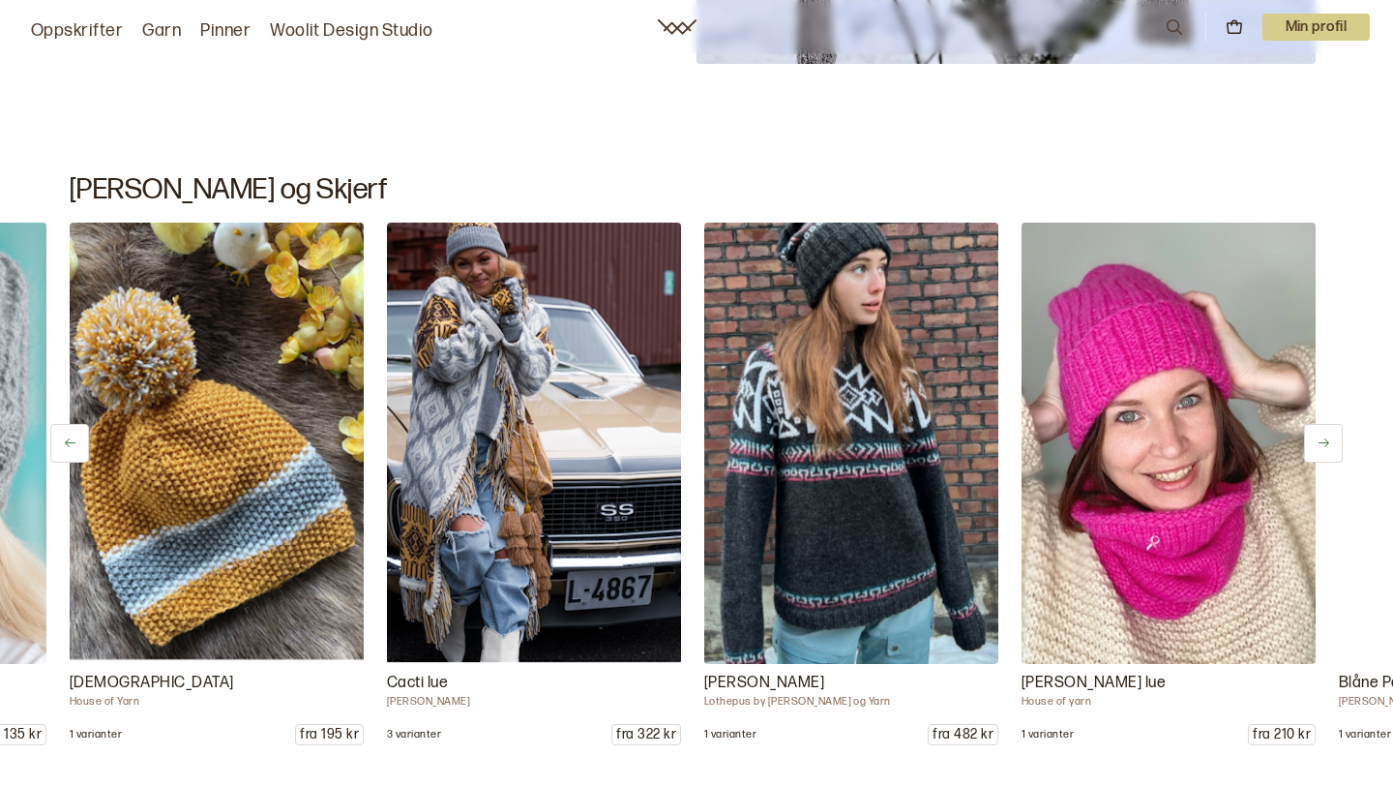
click at [1318, 438] on icon at bounding box center [1324, 442] width 15 height 15
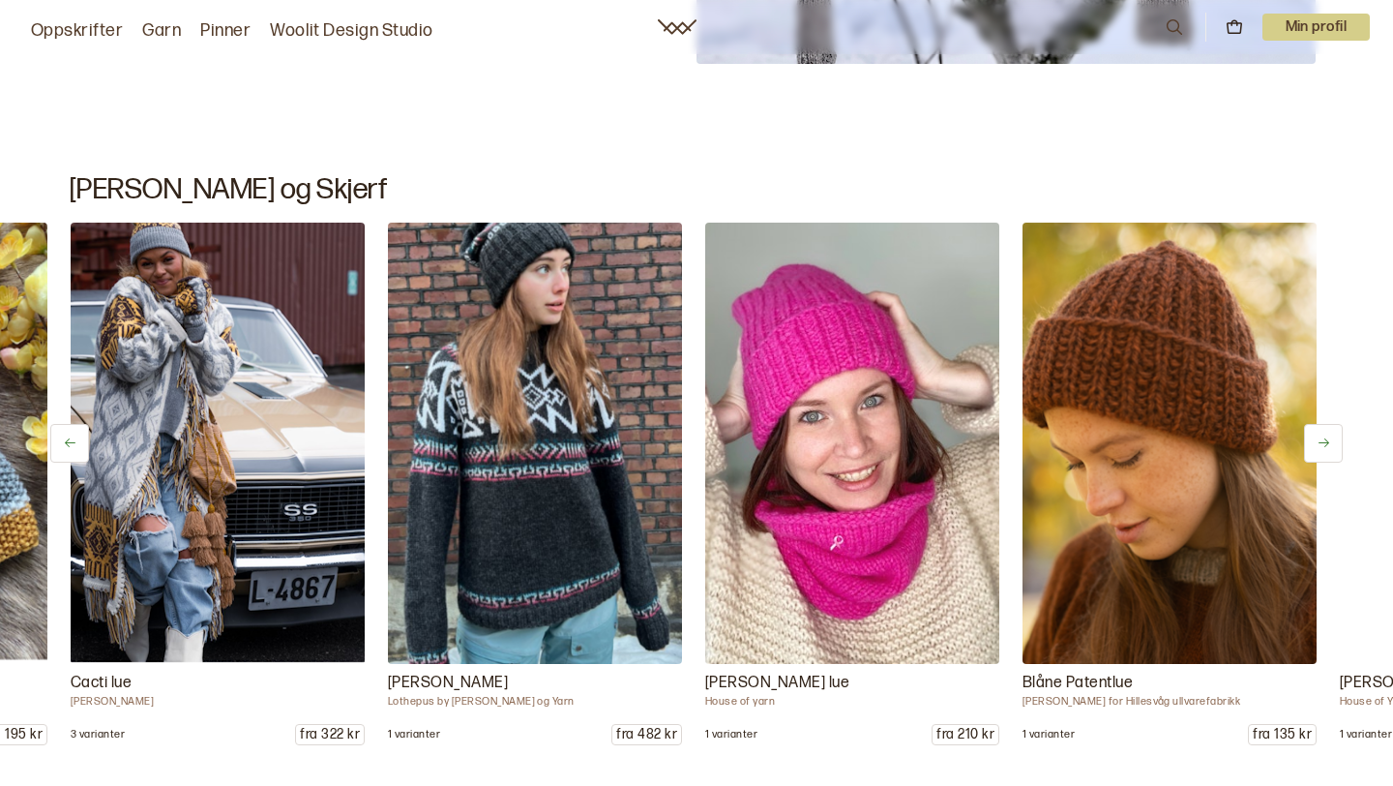
click at [1318, 438] on icon at bounding box center [1324, 442] width 15 height 15
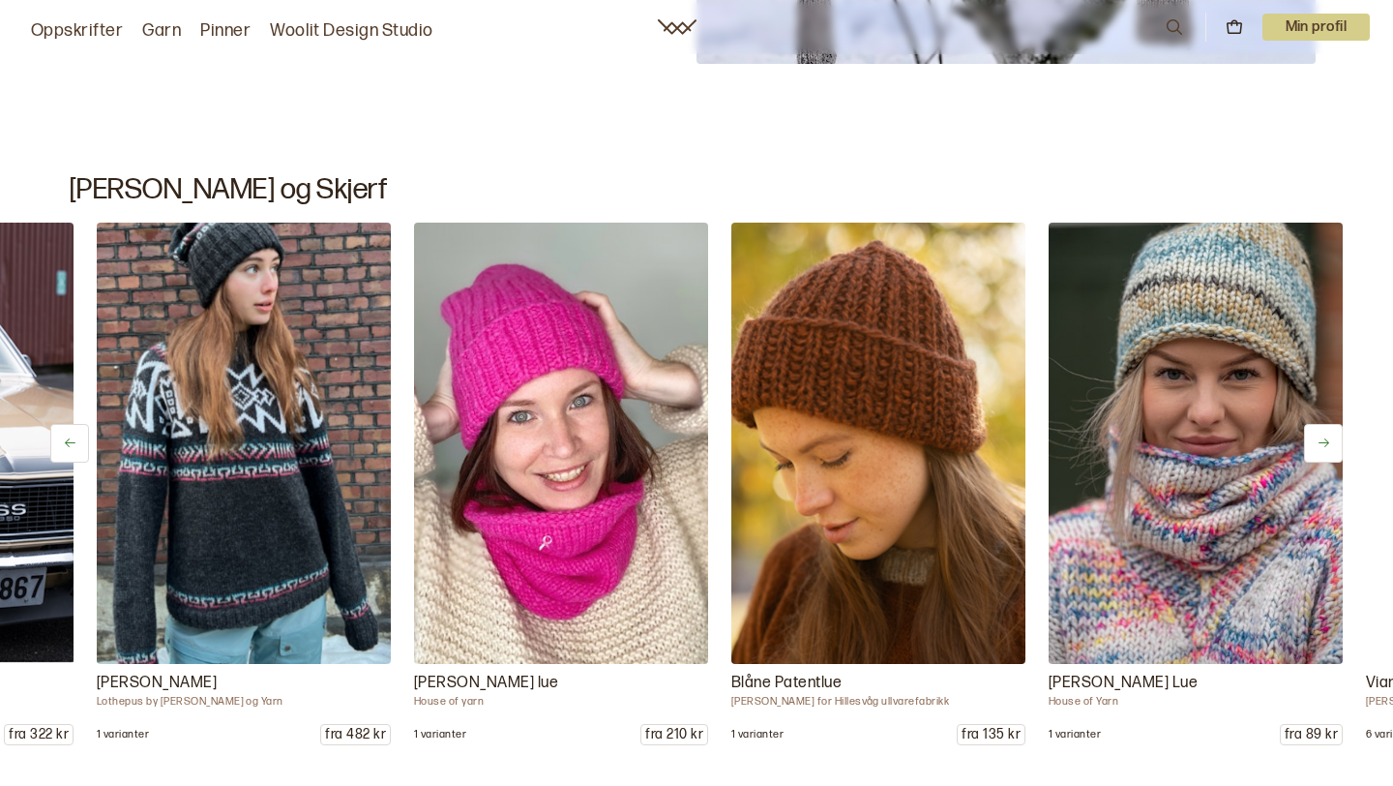
click at [1318, 438] on icon at bounding box center [1324, 442] width 15 height 15
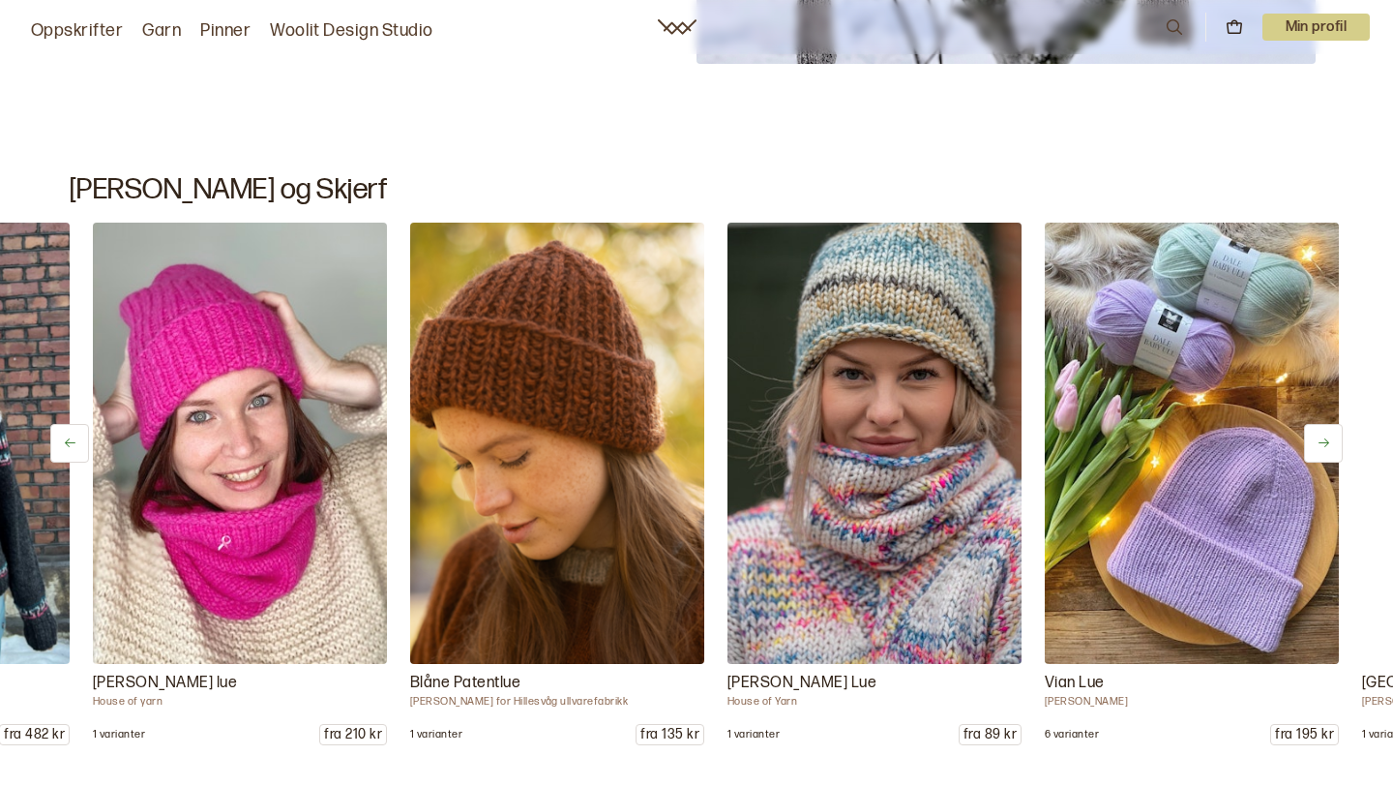
click at [1318, 438] on icon at bounding box center [1324, 442] width 15 height 15
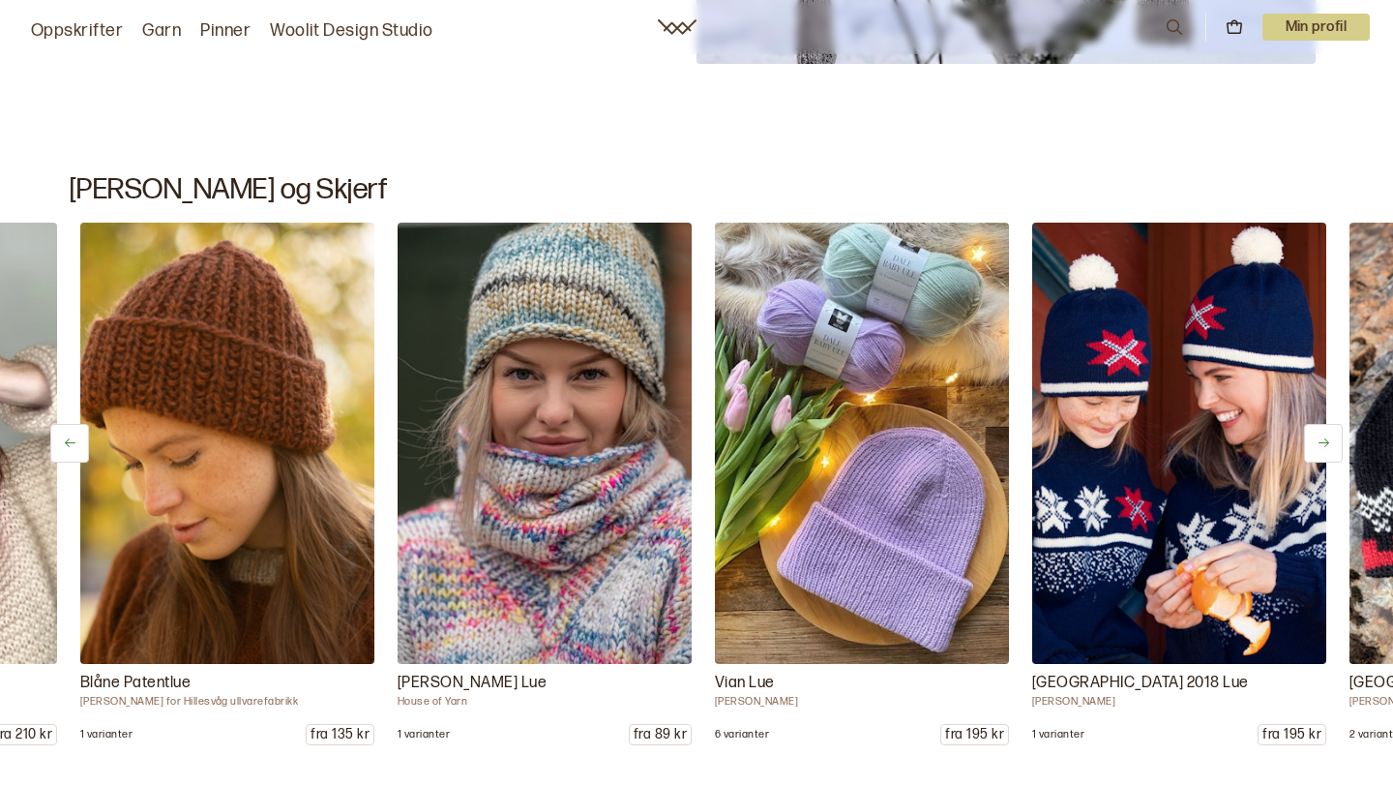
click at [1318, 438] on icon at bounding box center [1324, 442] width 15 height 15
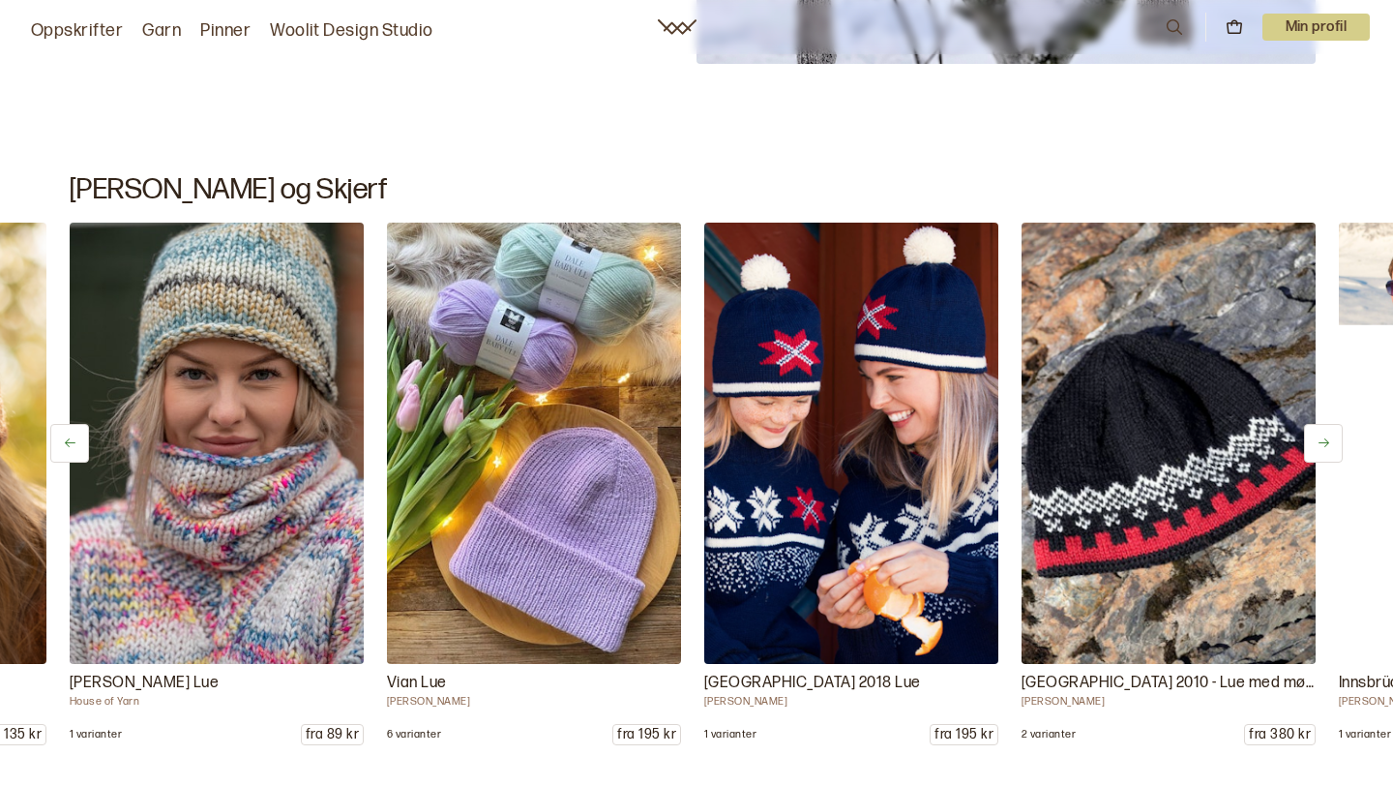
click at [1318, 438] on icon at bounding box center [1324, 442] width 15 height 15
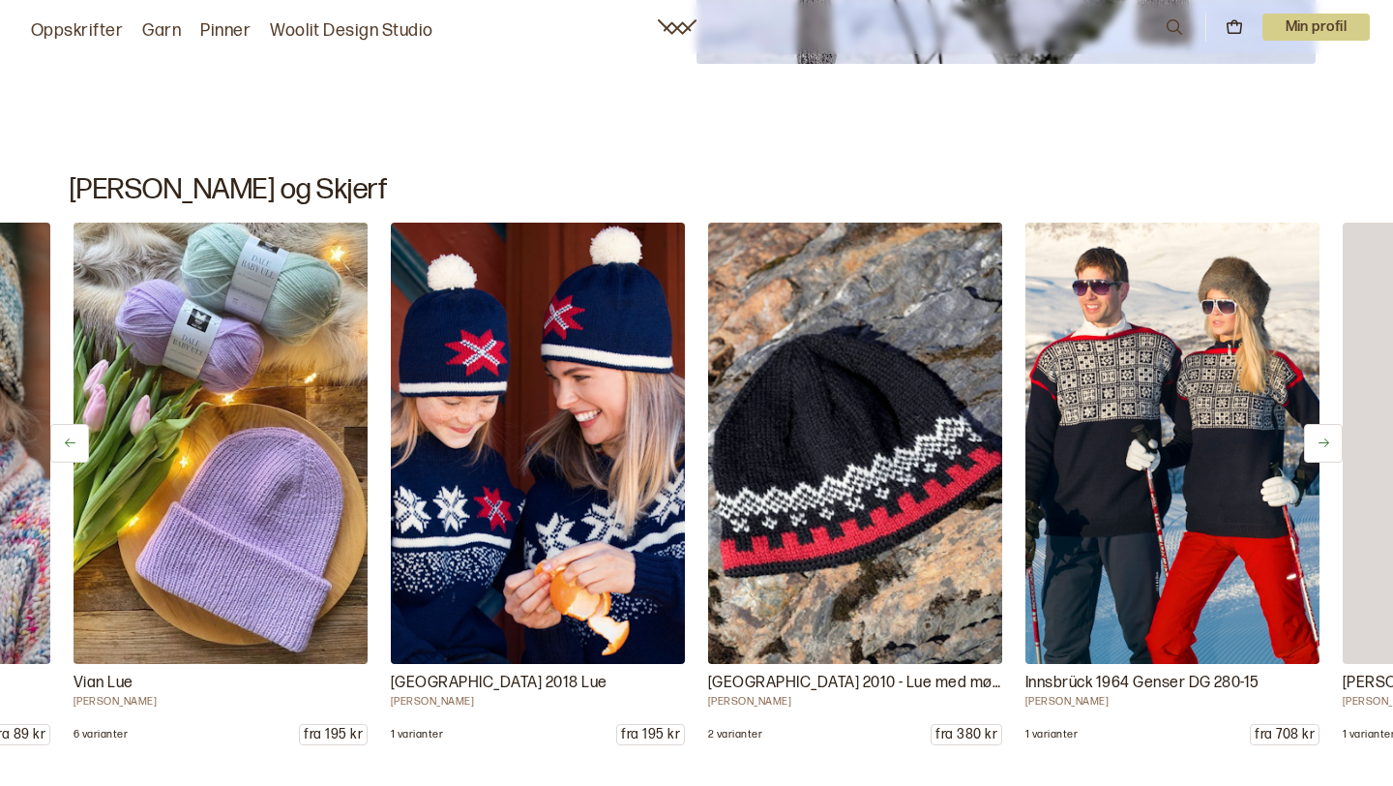
click at [1318, 438] on icon at bounding box center [1324, 442] width 15 height 15
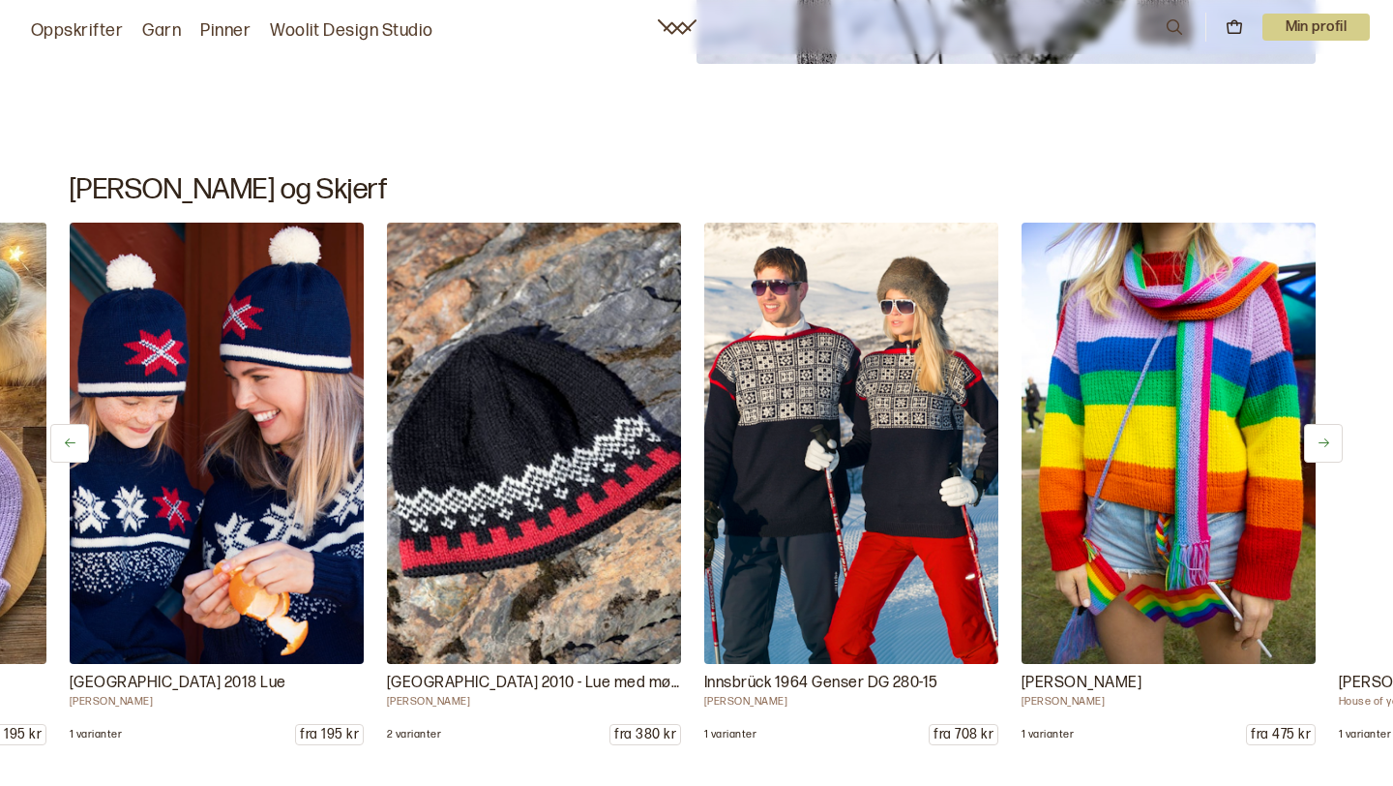
click at [1318, 438] on icon at bounding box center [1324, 442] width 15 height 15
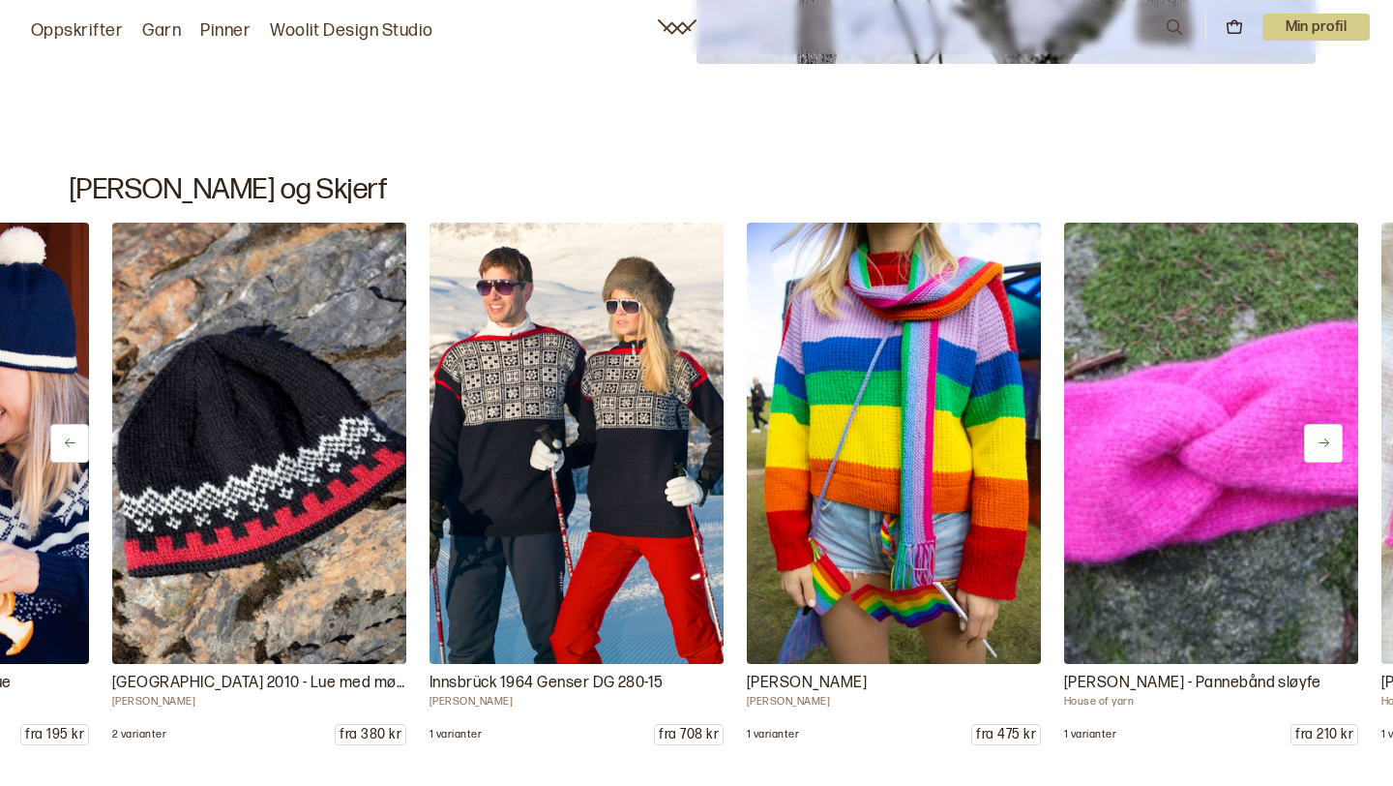
scroll to position [0, 5711]
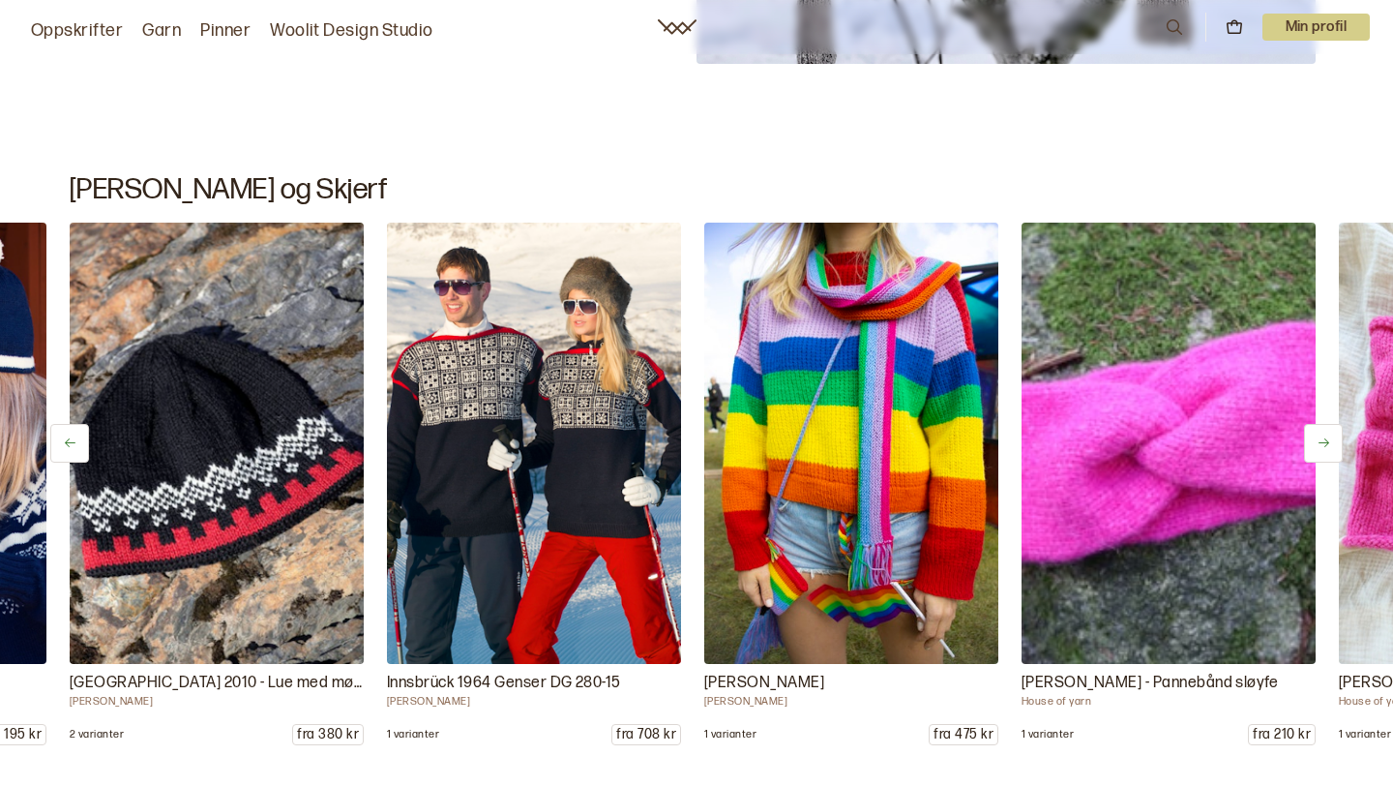
click at [1318, 438] on icon at bounding box center [1324, 442] width 15 height 15
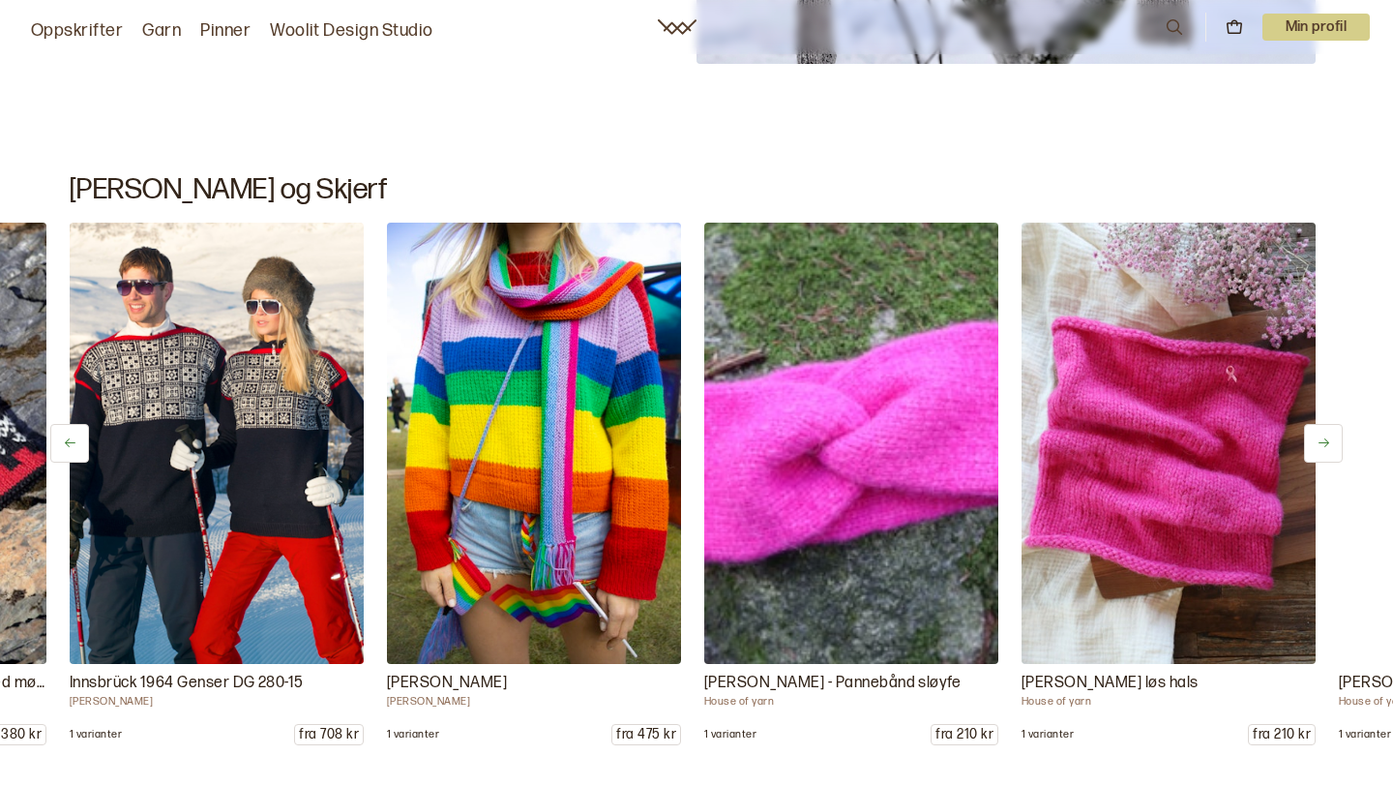
click at [1318, 438] on icon at bounding box center [1324, 442] width 15 height 15
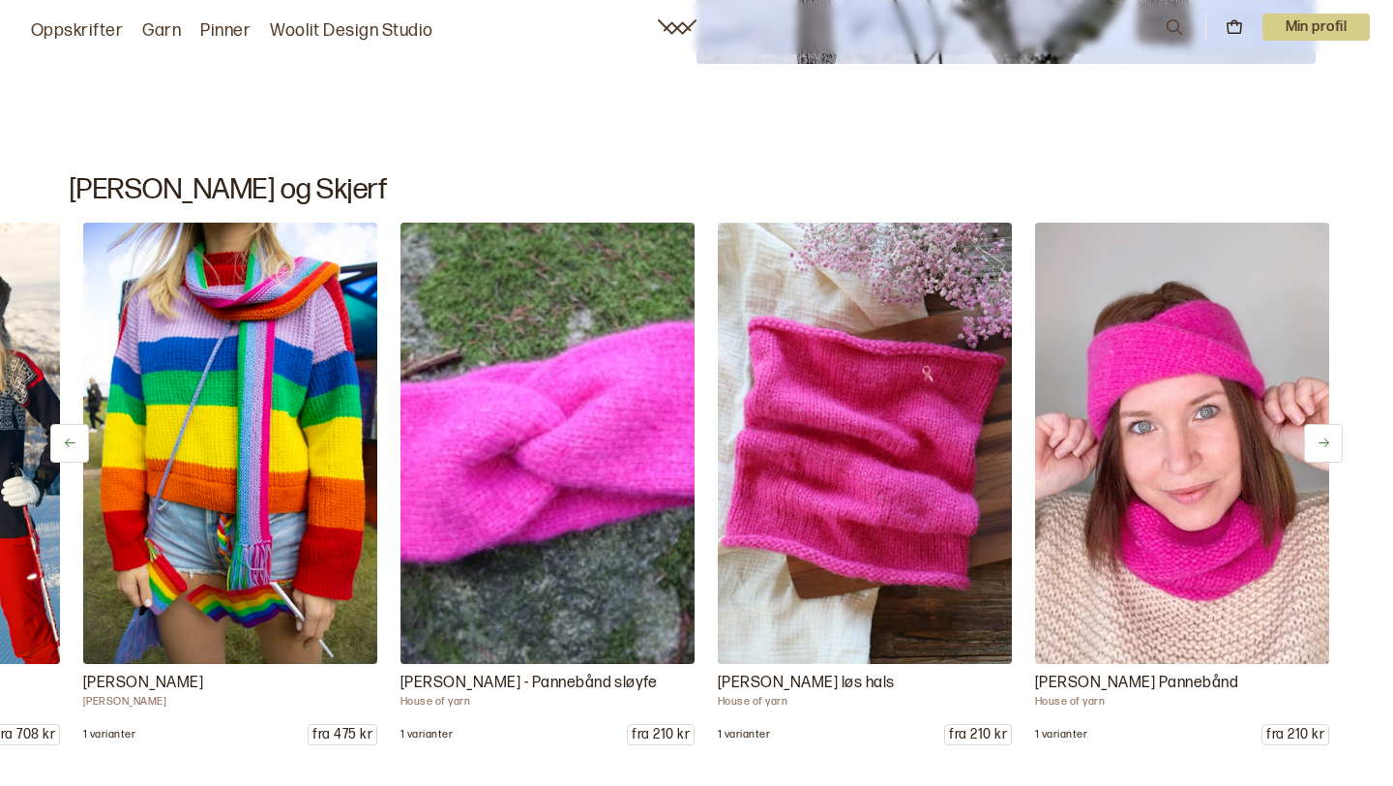
scroll to position [0, 6338]
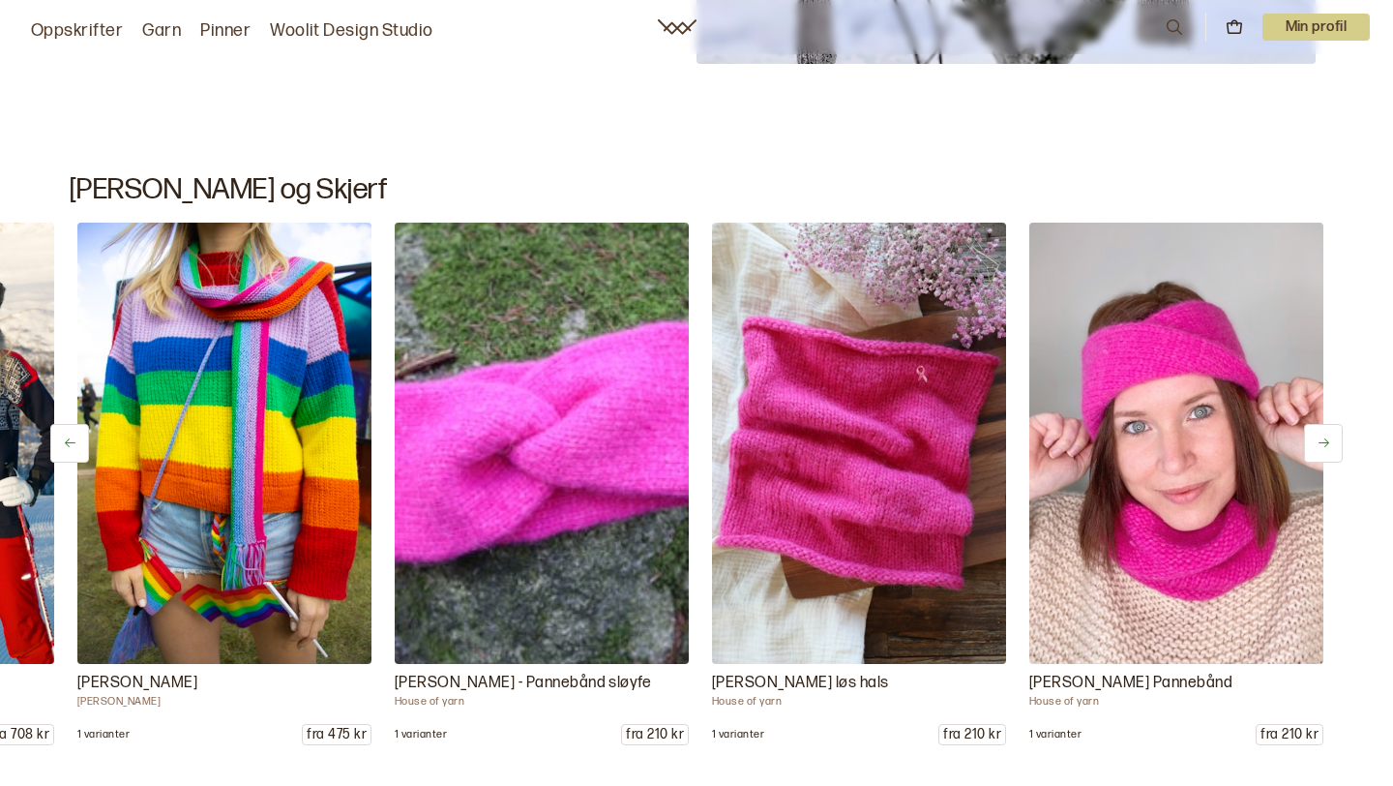
click at [1318, 438] on icon at bounding box center [1324, 442] width 15 height 15
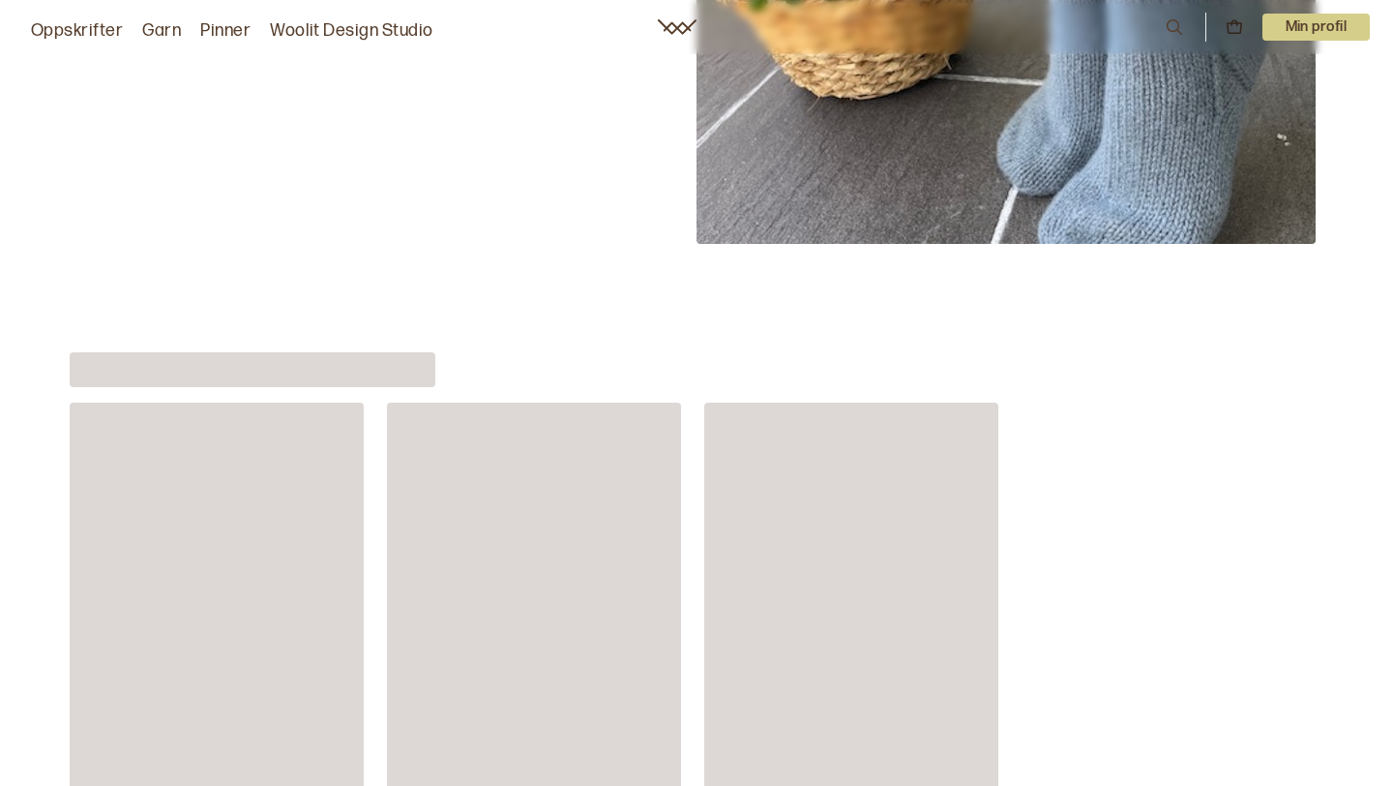
scroll to position [23516, 0]
